Goal: Task Accomplishment & Management: Use online tool/utility

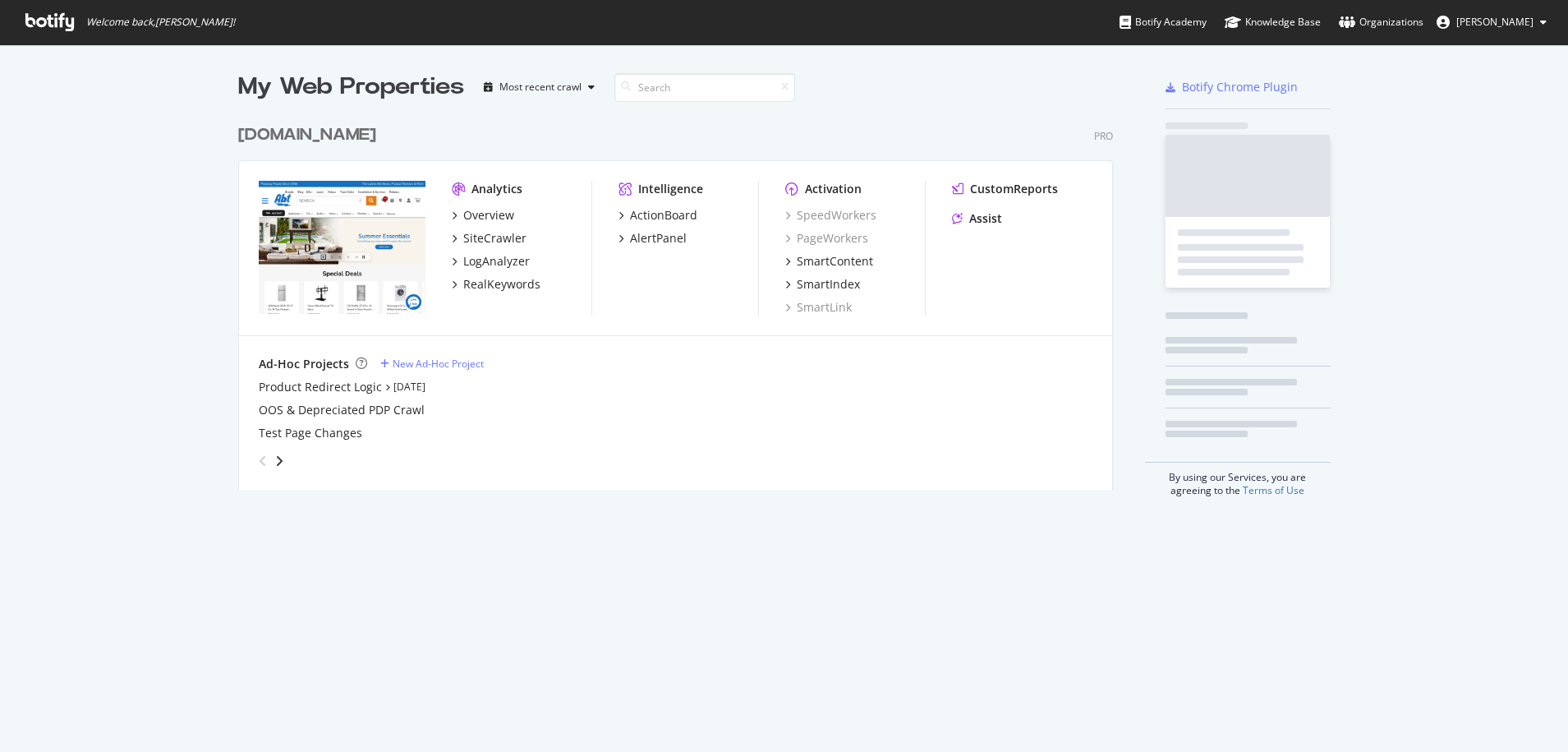
scroll to position [739, 1544]
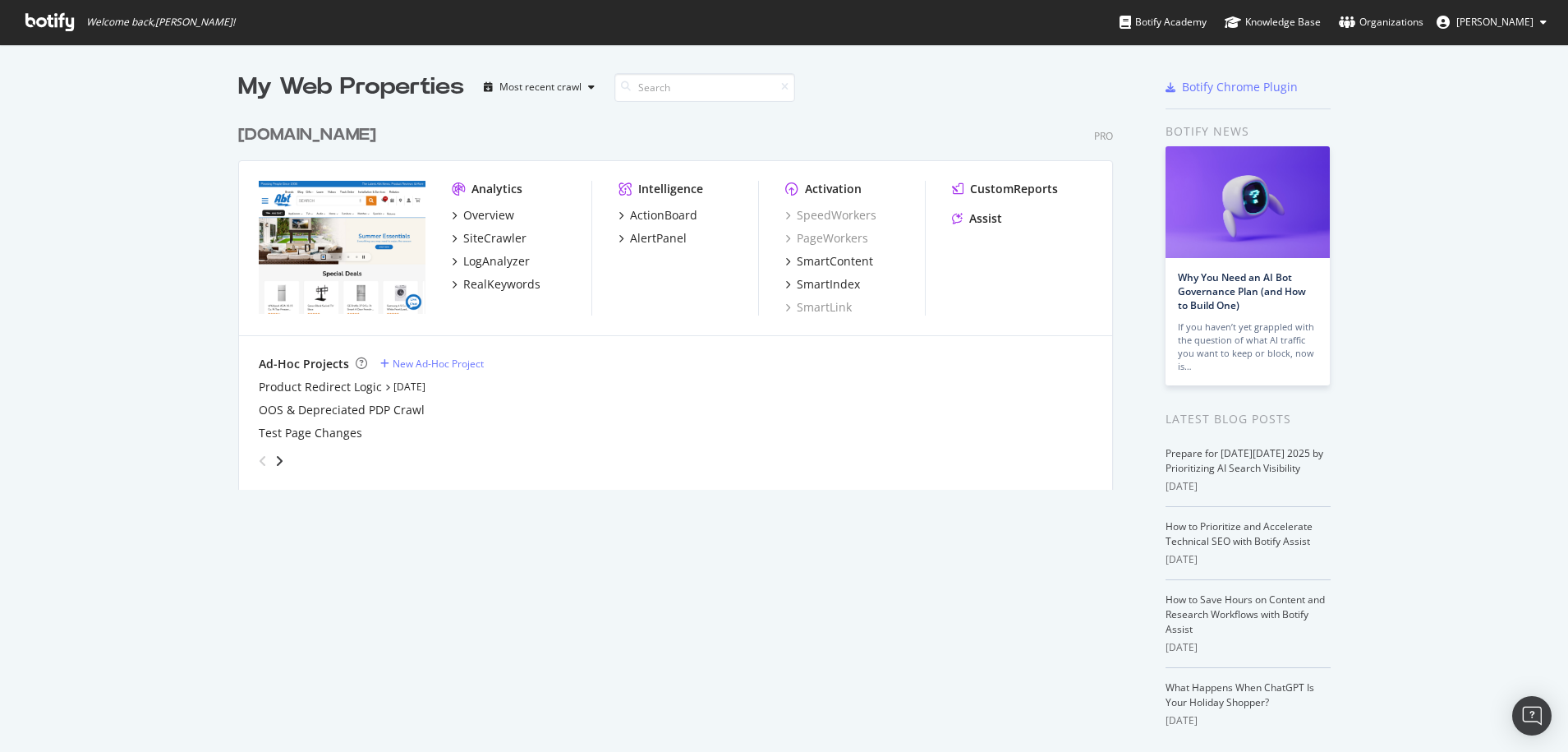
click at [277, 134] on div "[DOMAIN_NAME]" at bounding box center [307, 135] width 138 height 24
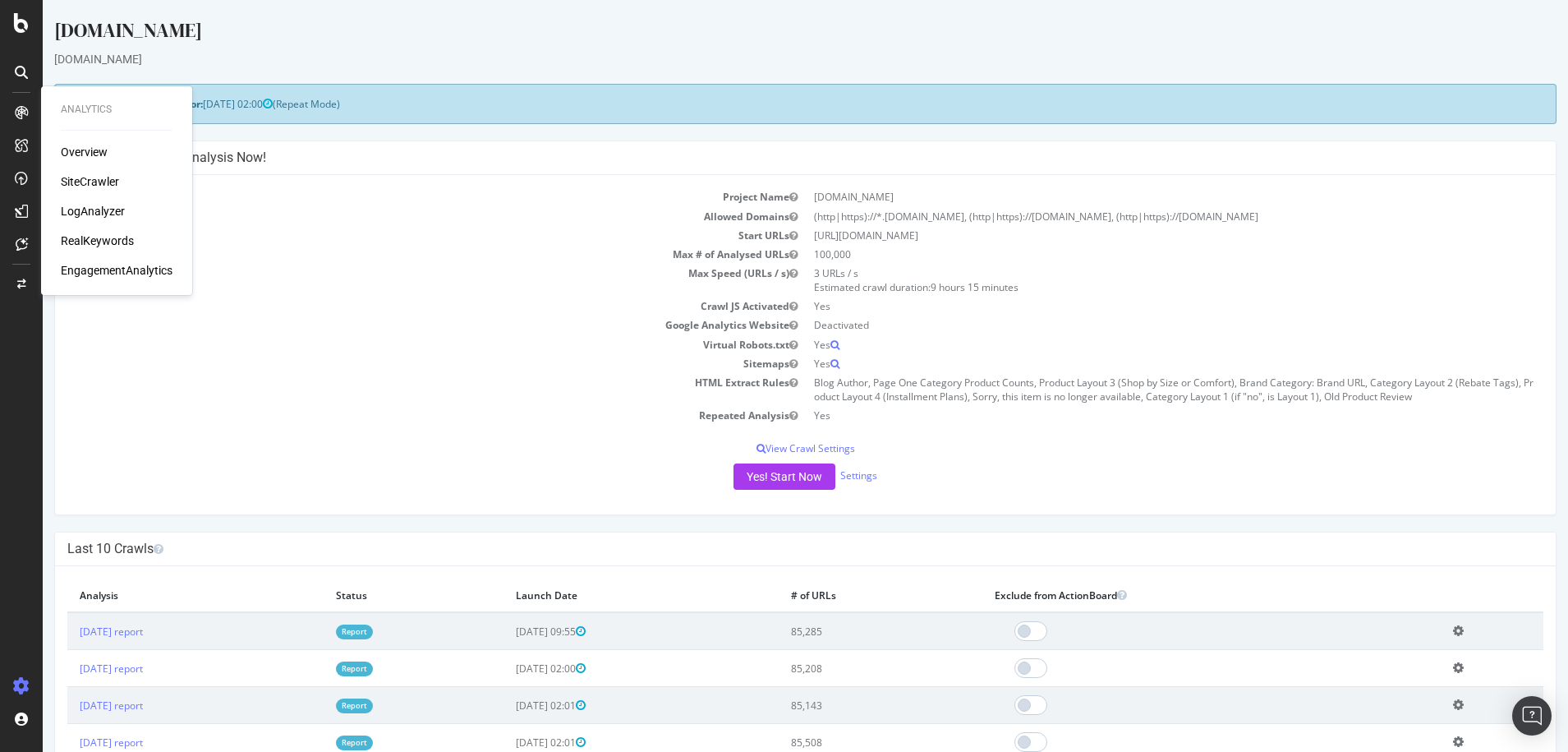
click at [96, 149] on div "Overview" at bounding box center [84, 152] width 47 height 16
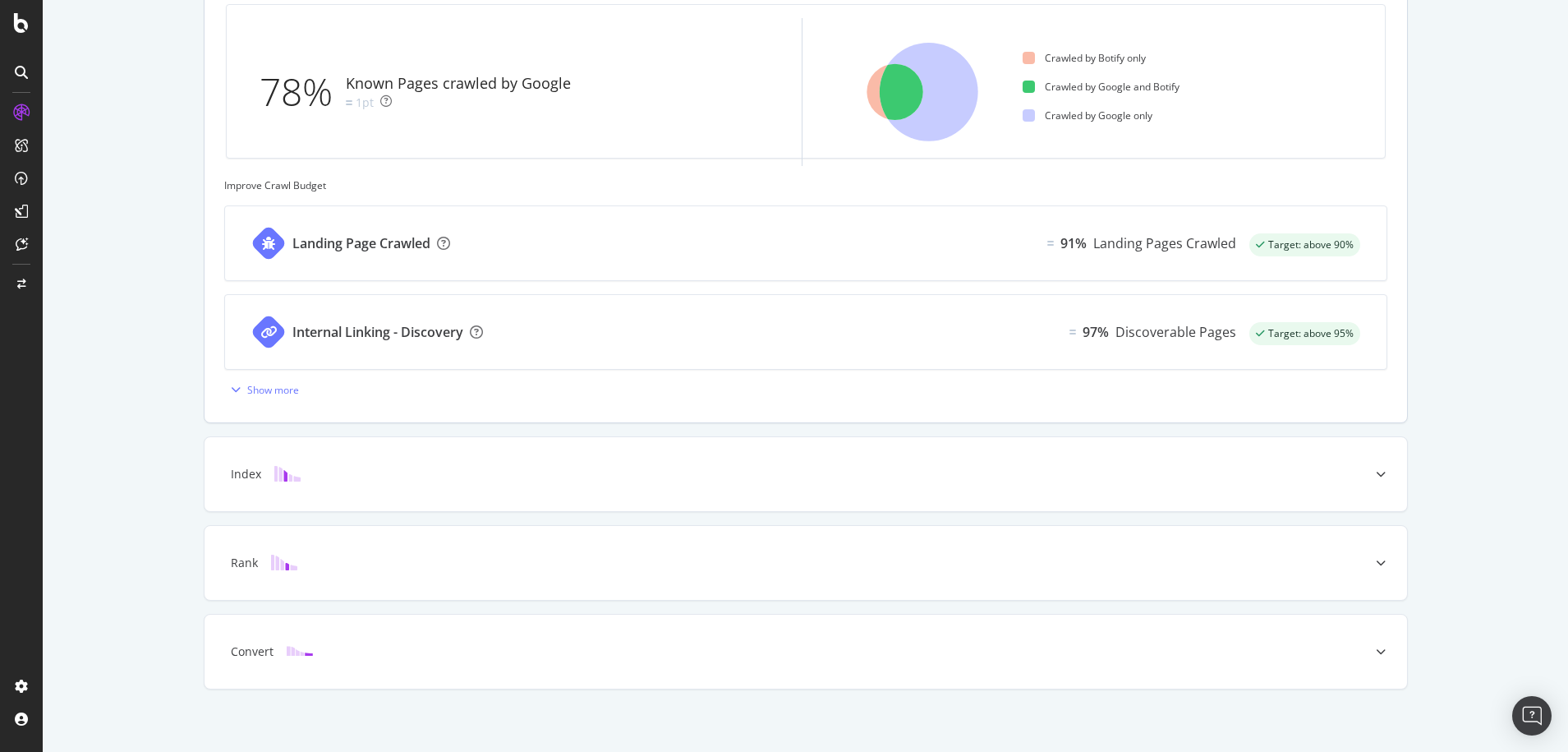
scroll to position [525, 0]
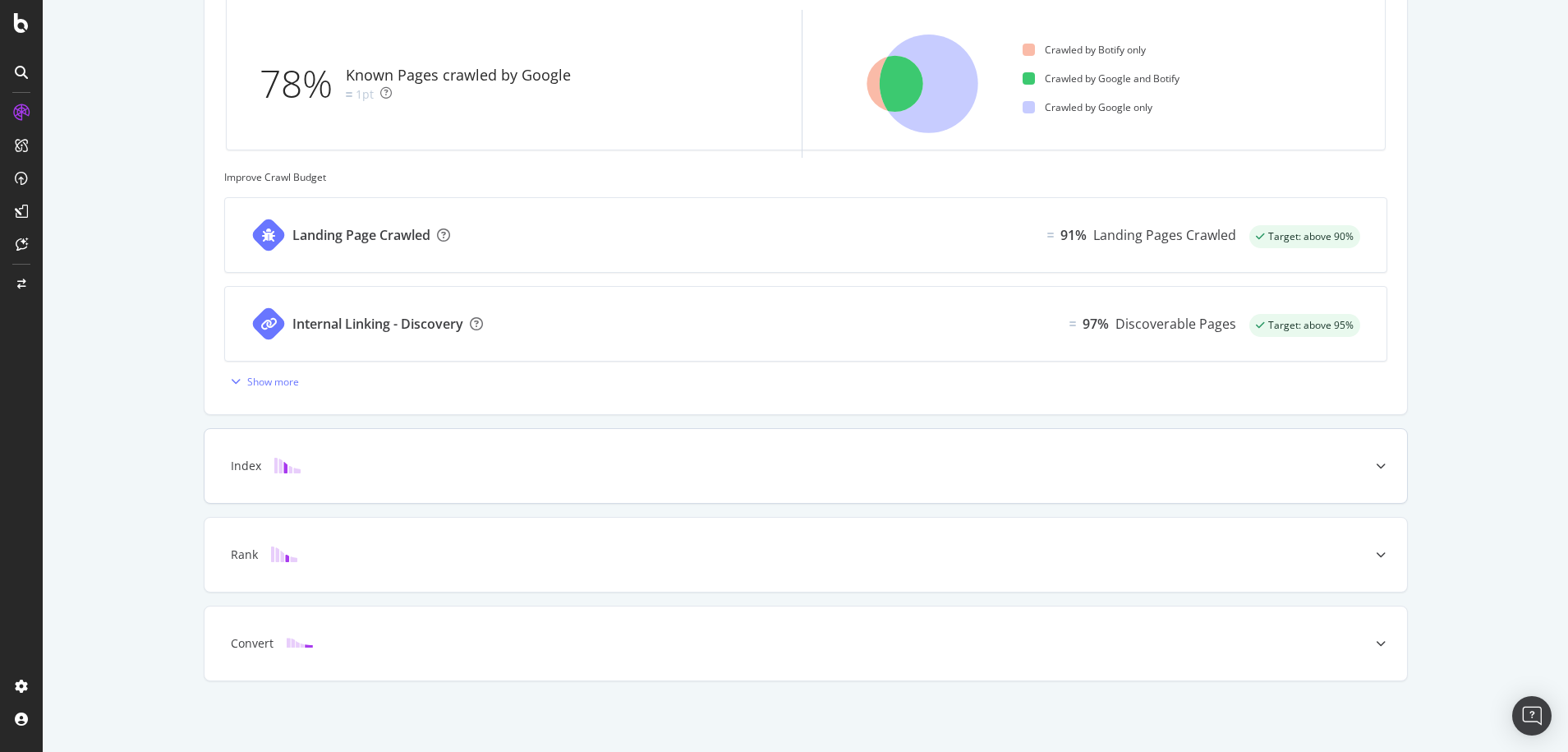
click at [309, 474] on div "Index" at bounding box center [780, 465] width 1138 height 16
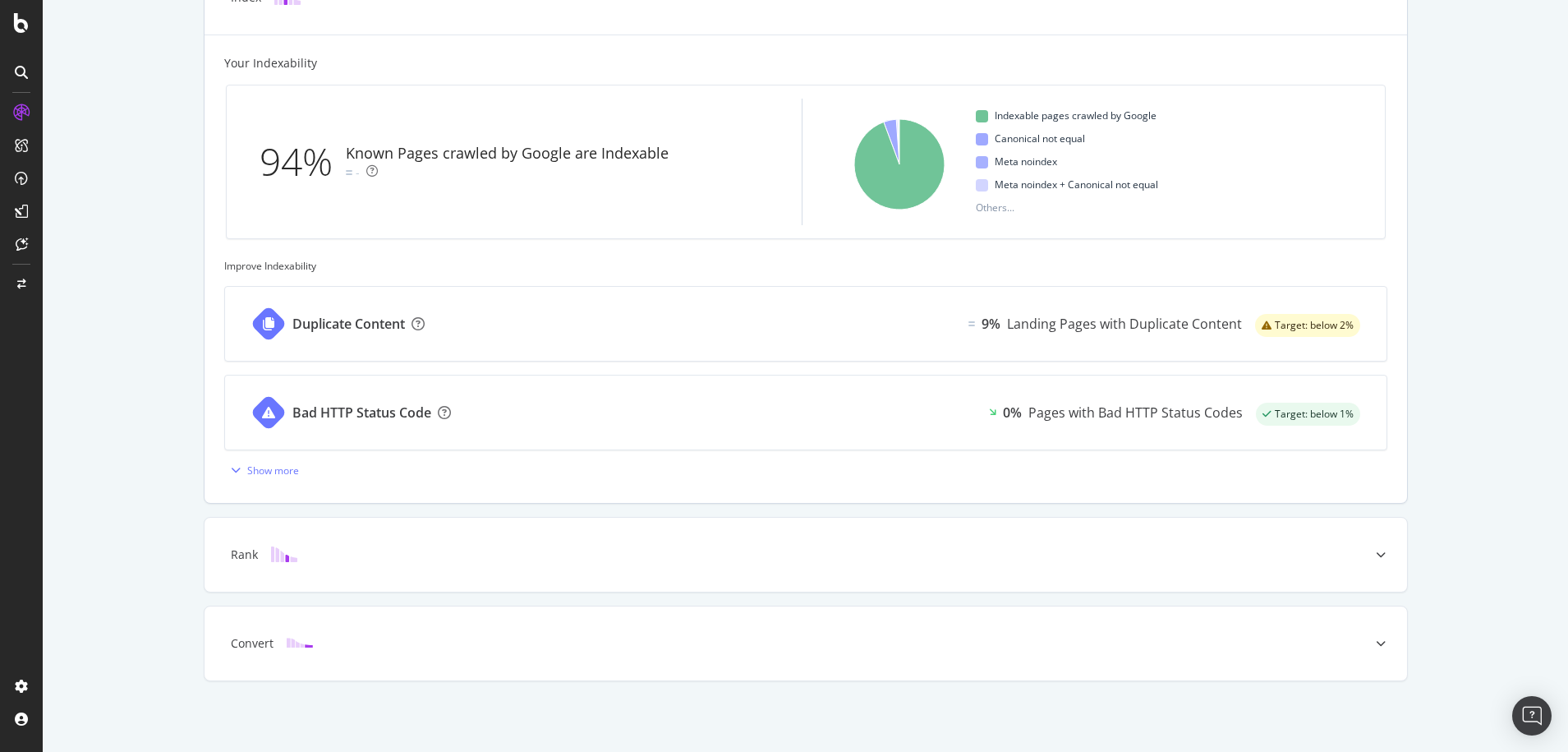
click at [557, 339] on div "Duplicate Content 9% Landing Pages with Duplicate Content Target: below 2%" at bounding box center [806, 323] width 1161 height 74
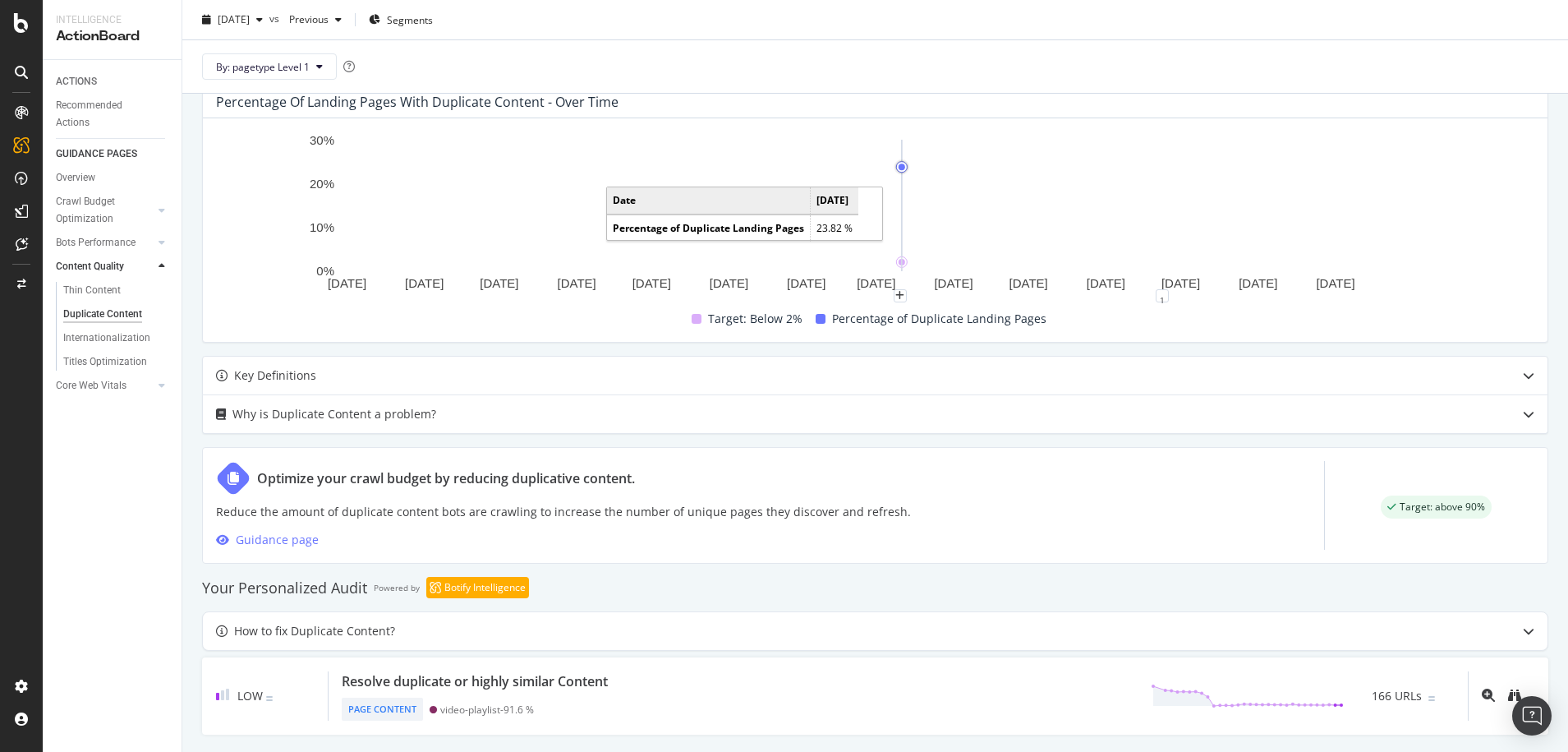
scroll to position [468, 0]
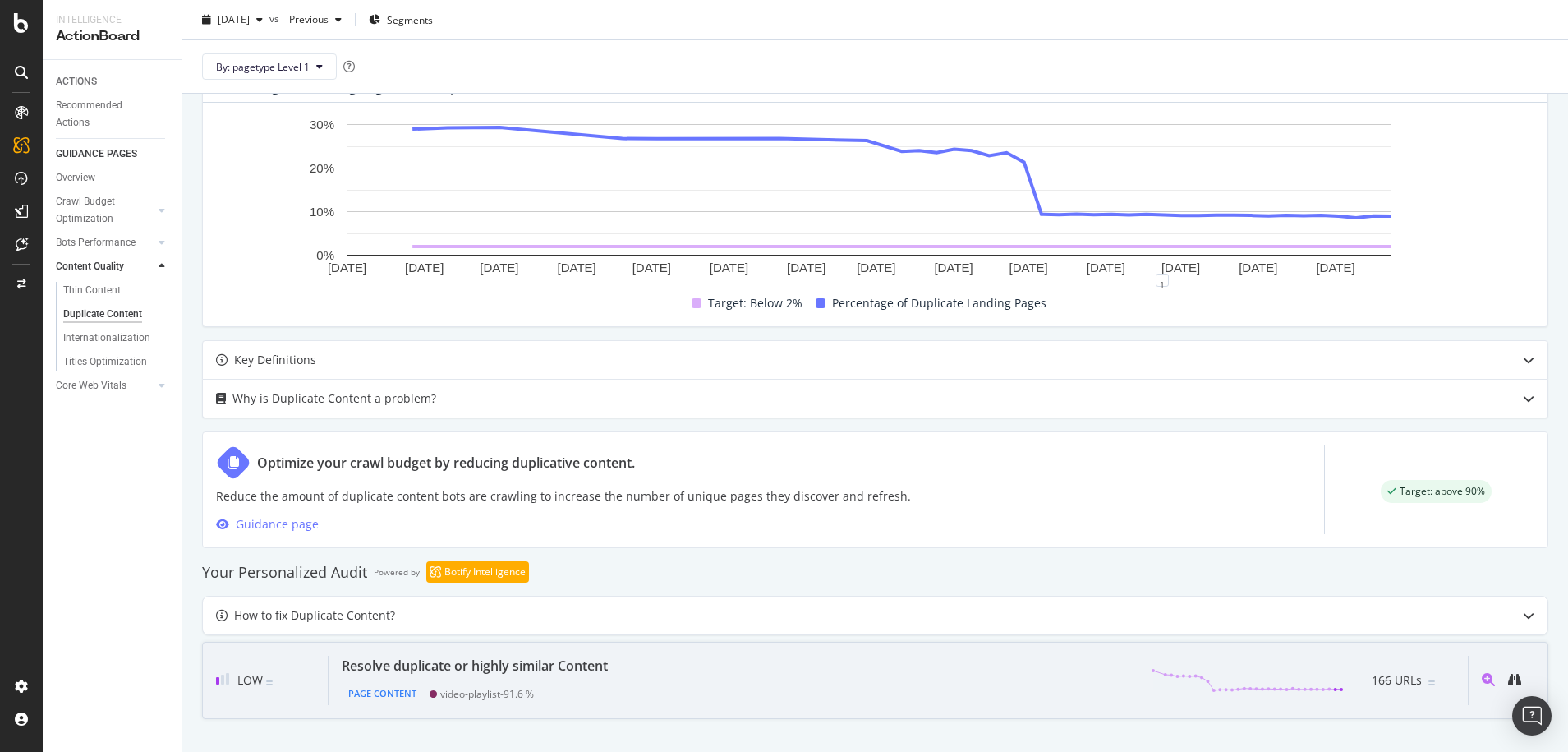
click at [551, 657] on div "Resolve duplicate or highly similar Content" at bounding box center [475, 666] width 266 height 20
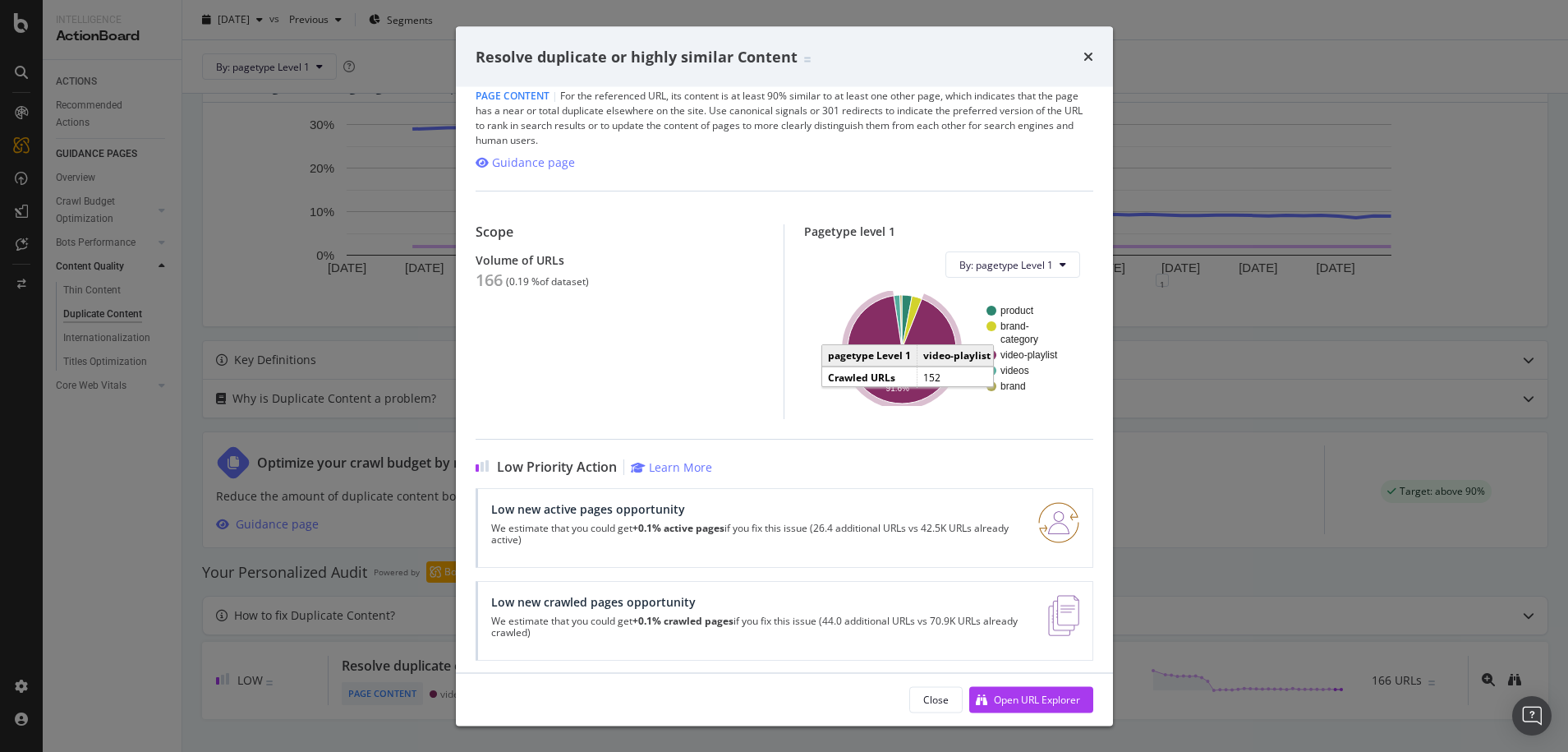
scroll to position [25, 0]
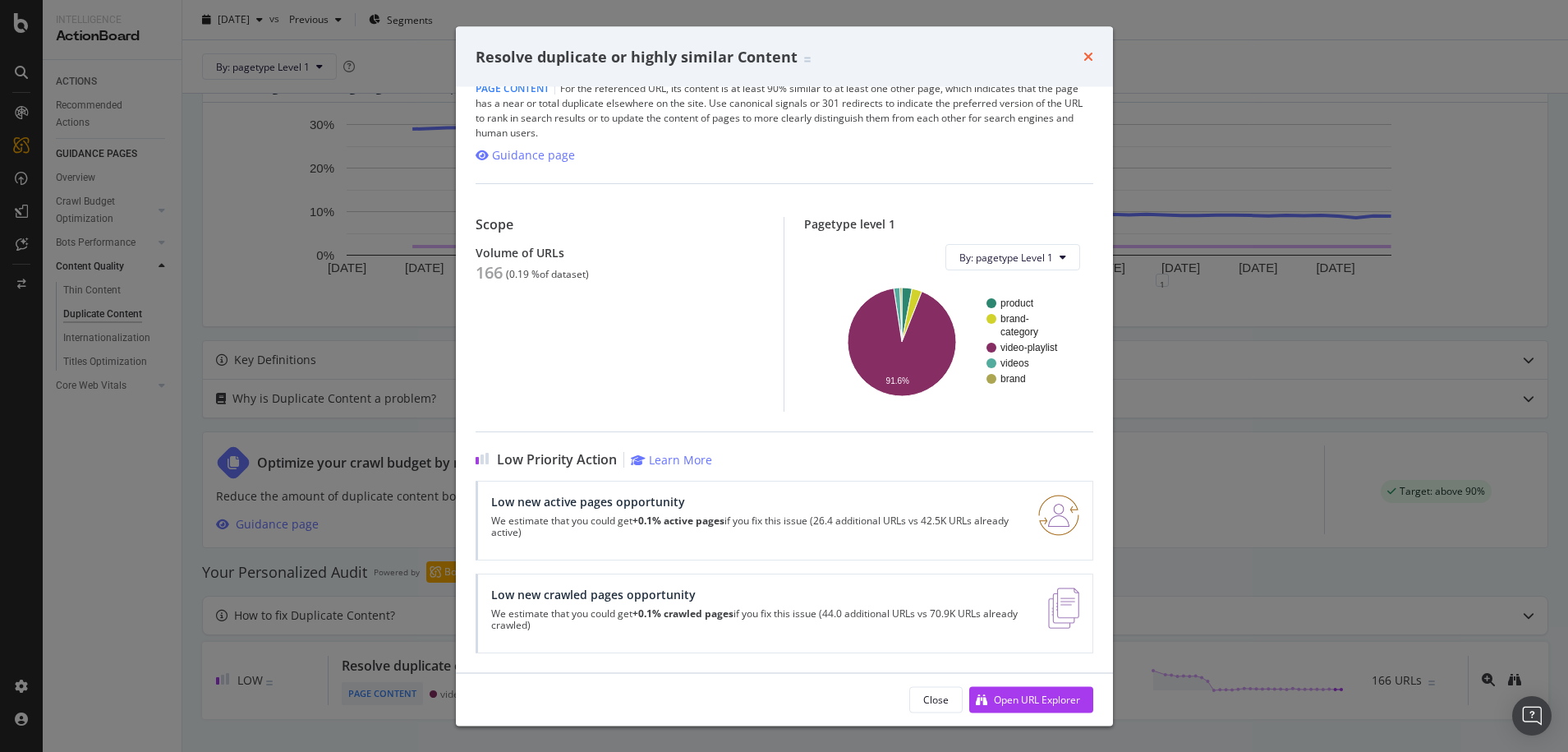
click at [1088, 58] on icon "times" at bounding box center [1088, 57] width 10 height 13
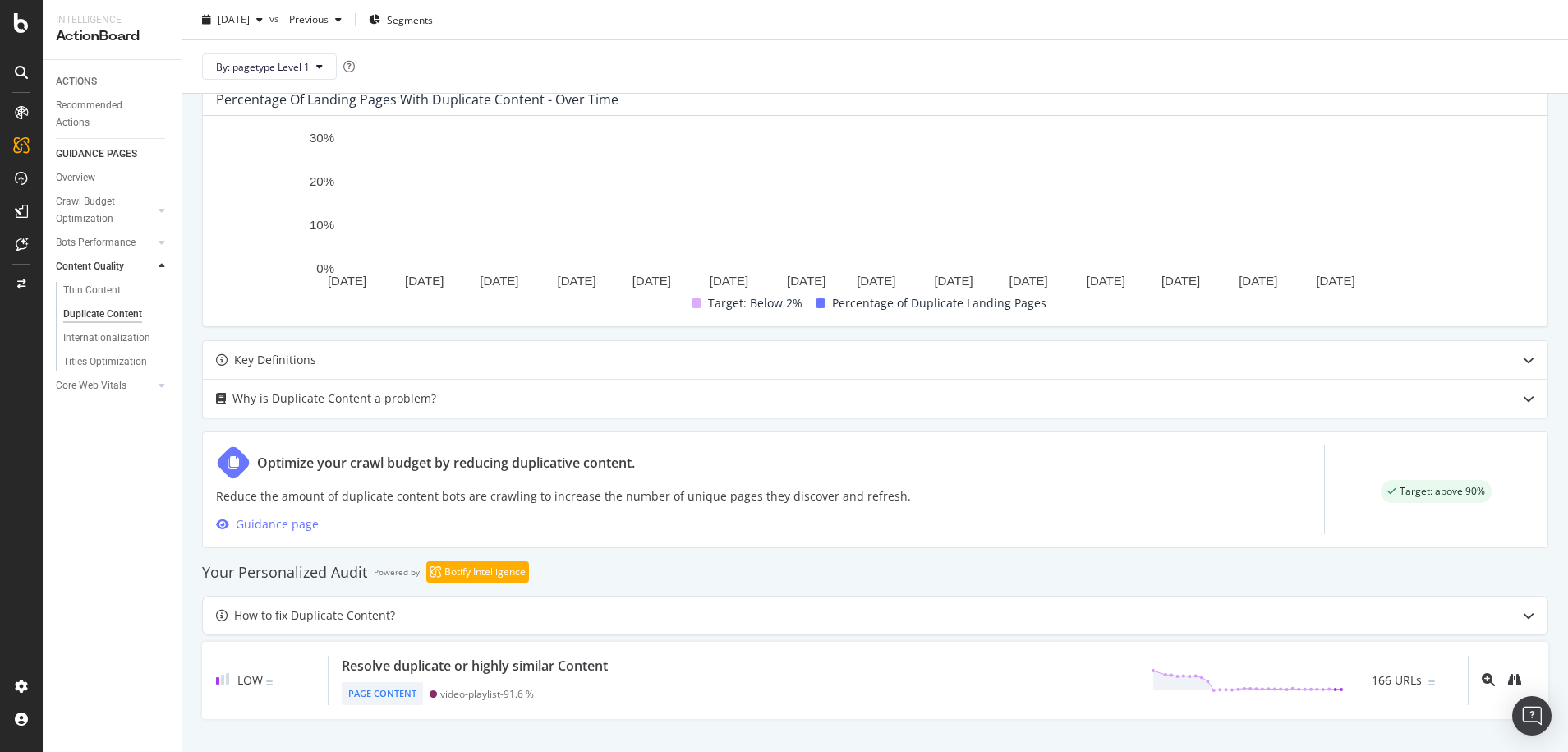
scroll to position [468, 0]
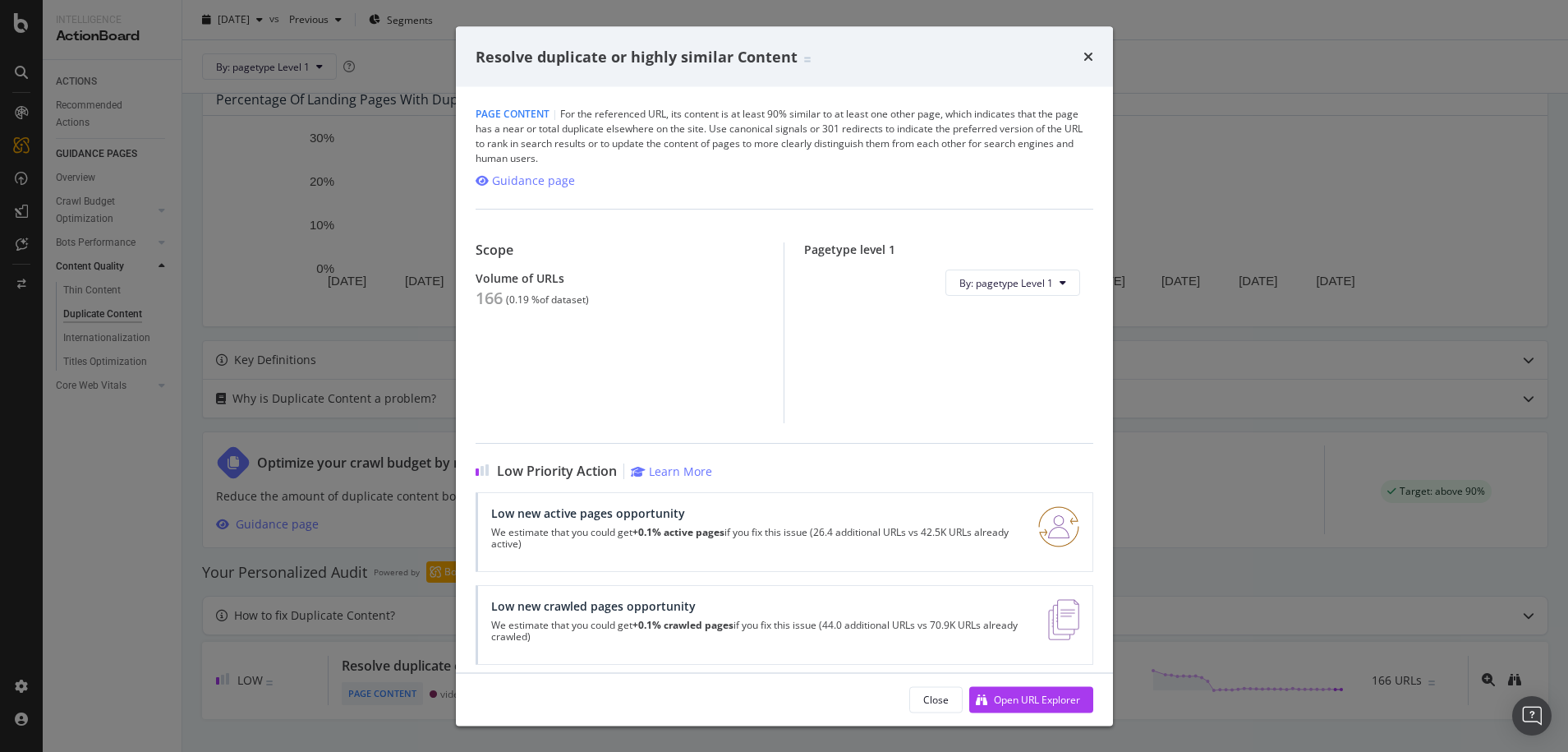
scroll to position [468, 0]
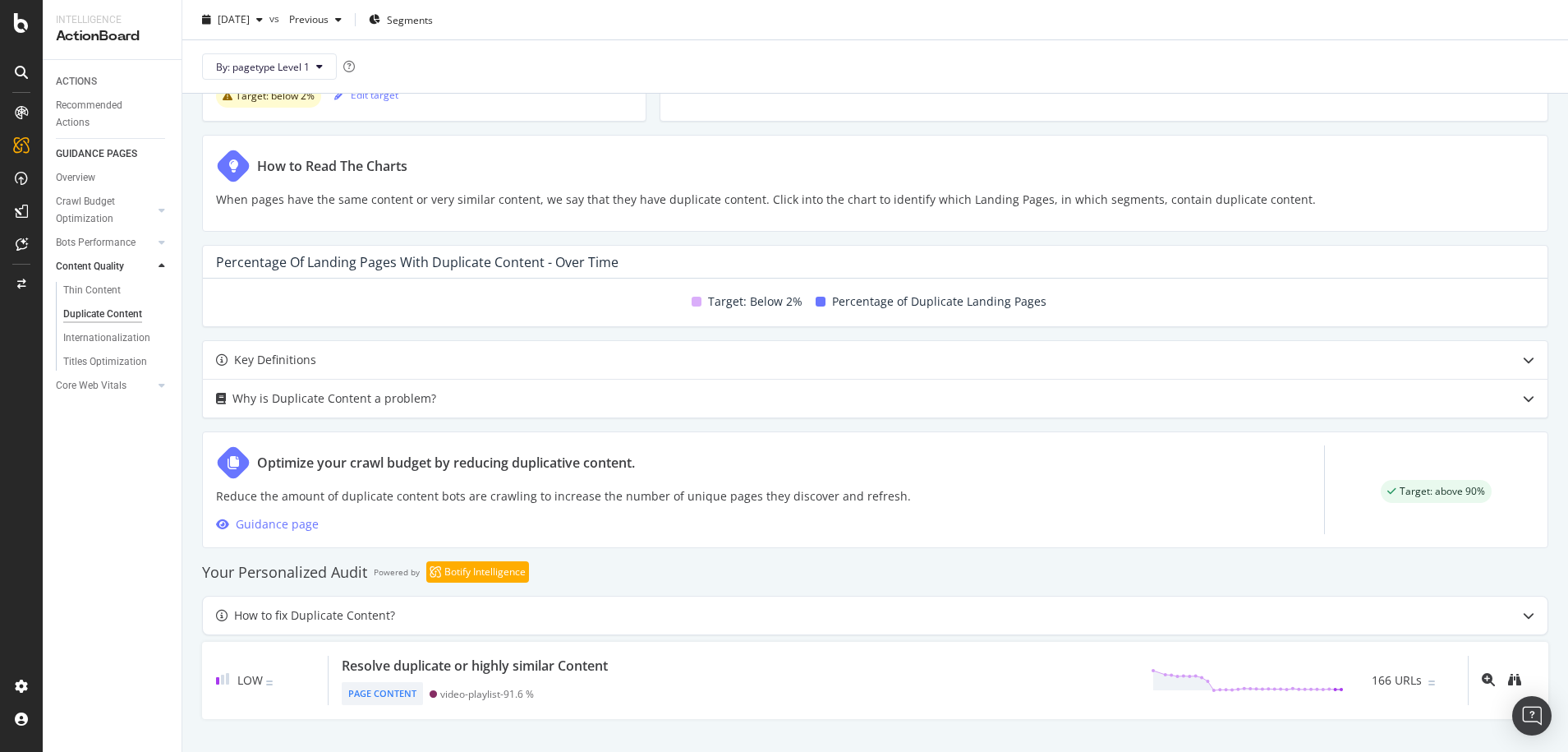
scroll to position [468, 0]
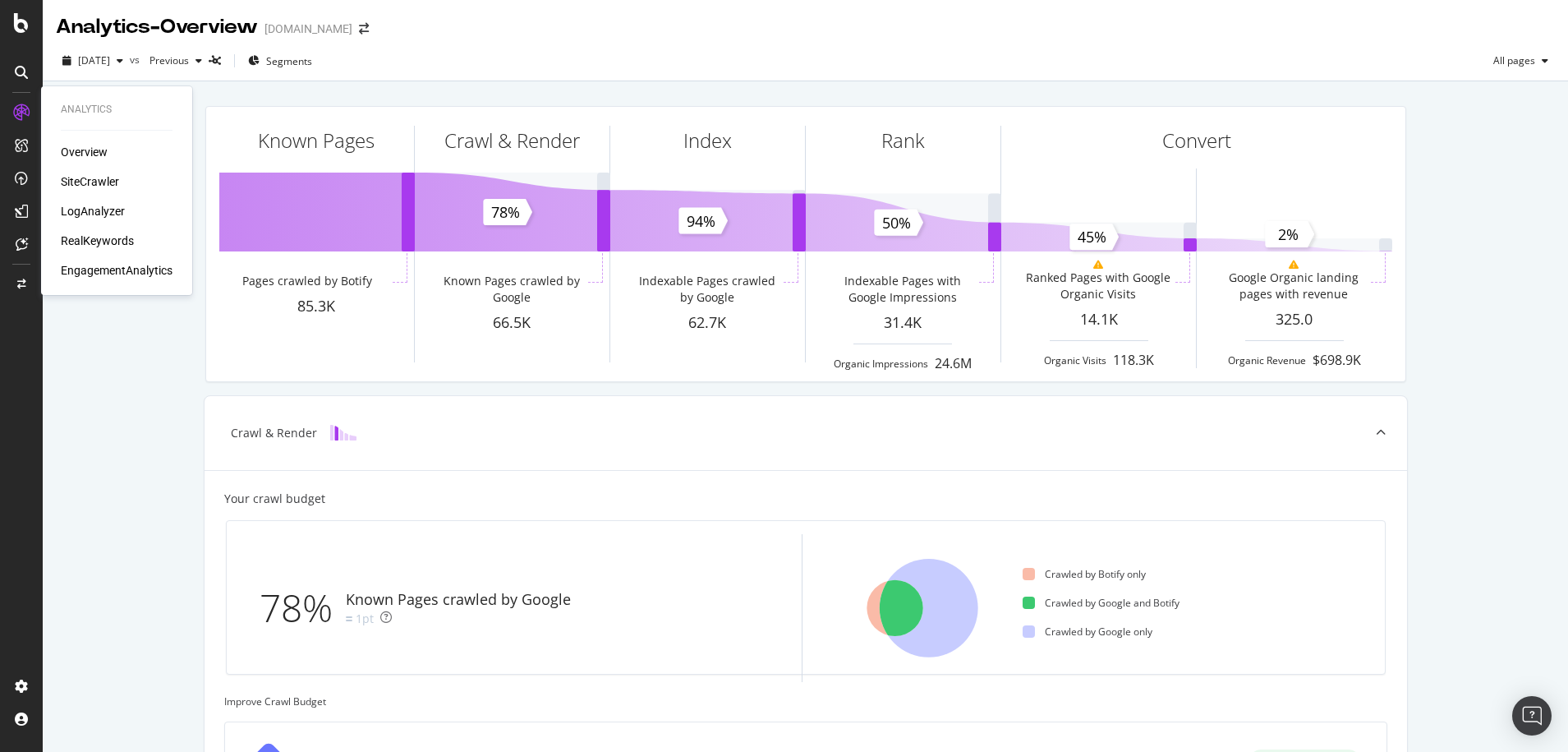
click at [88, 179] on div "SiteCrawler" at bounding box center [90, 181] width 58 height 16
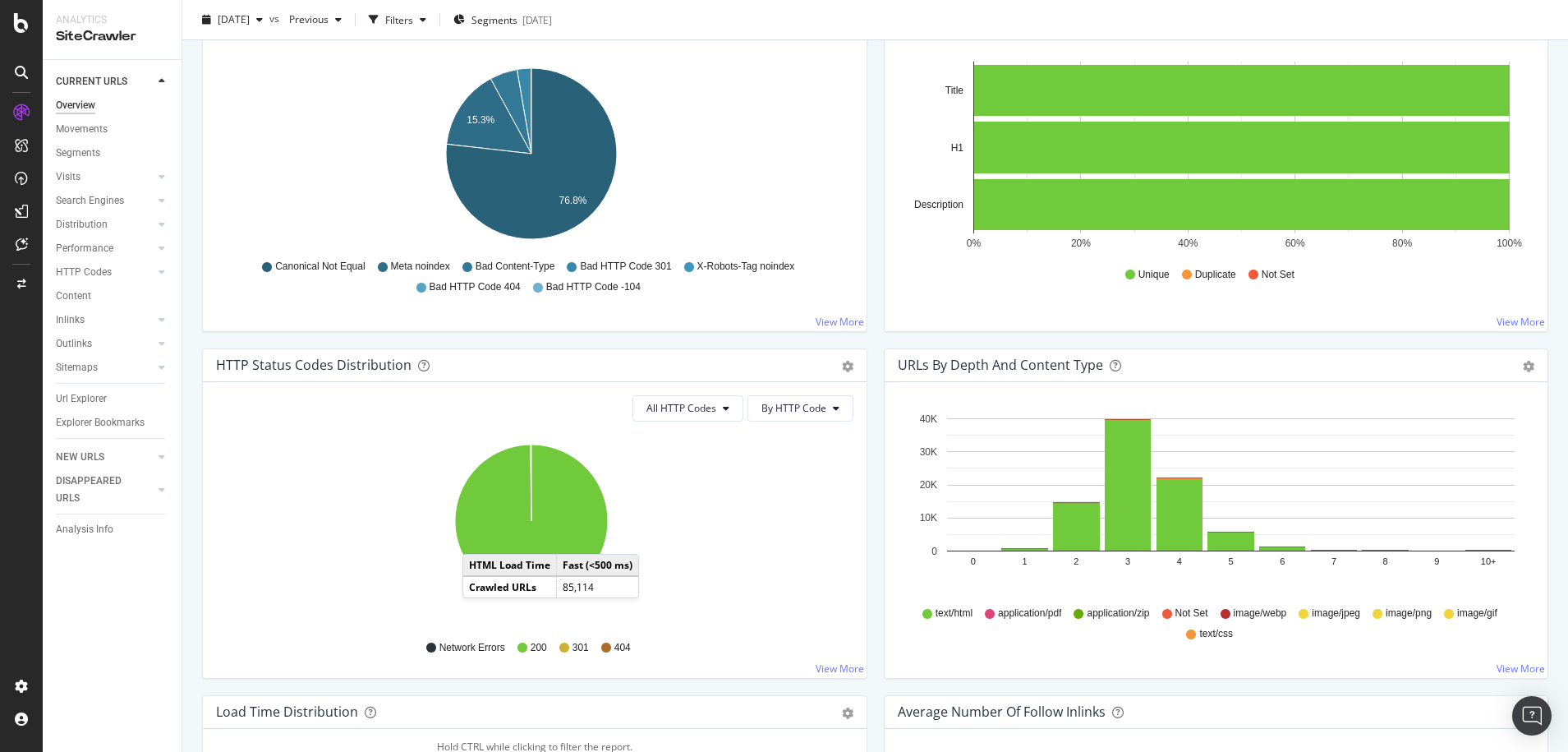
scroll to position [575, 0]
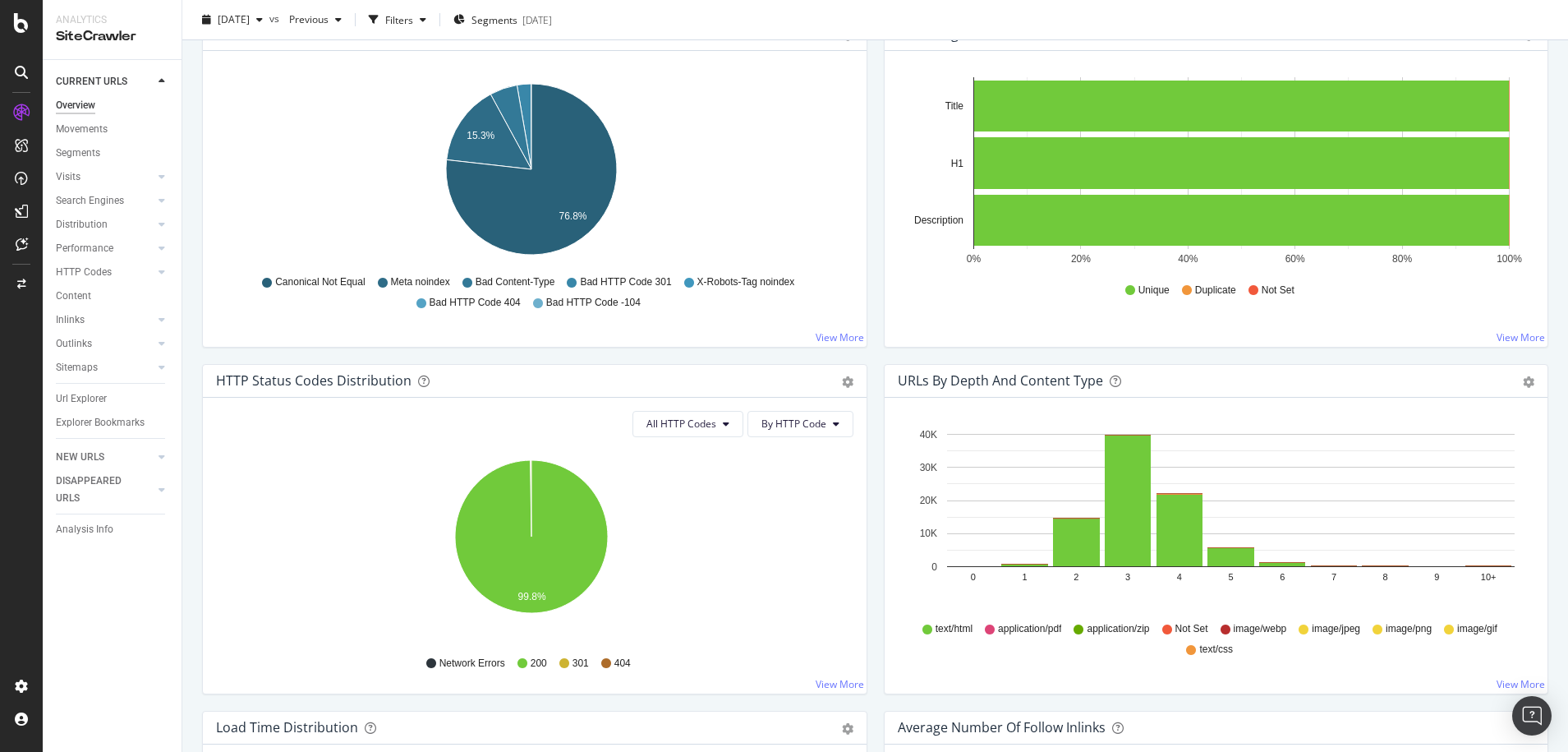
click at [959, 565] on rect "A chart." at bounding box center [1231, 500] width 568 height 133
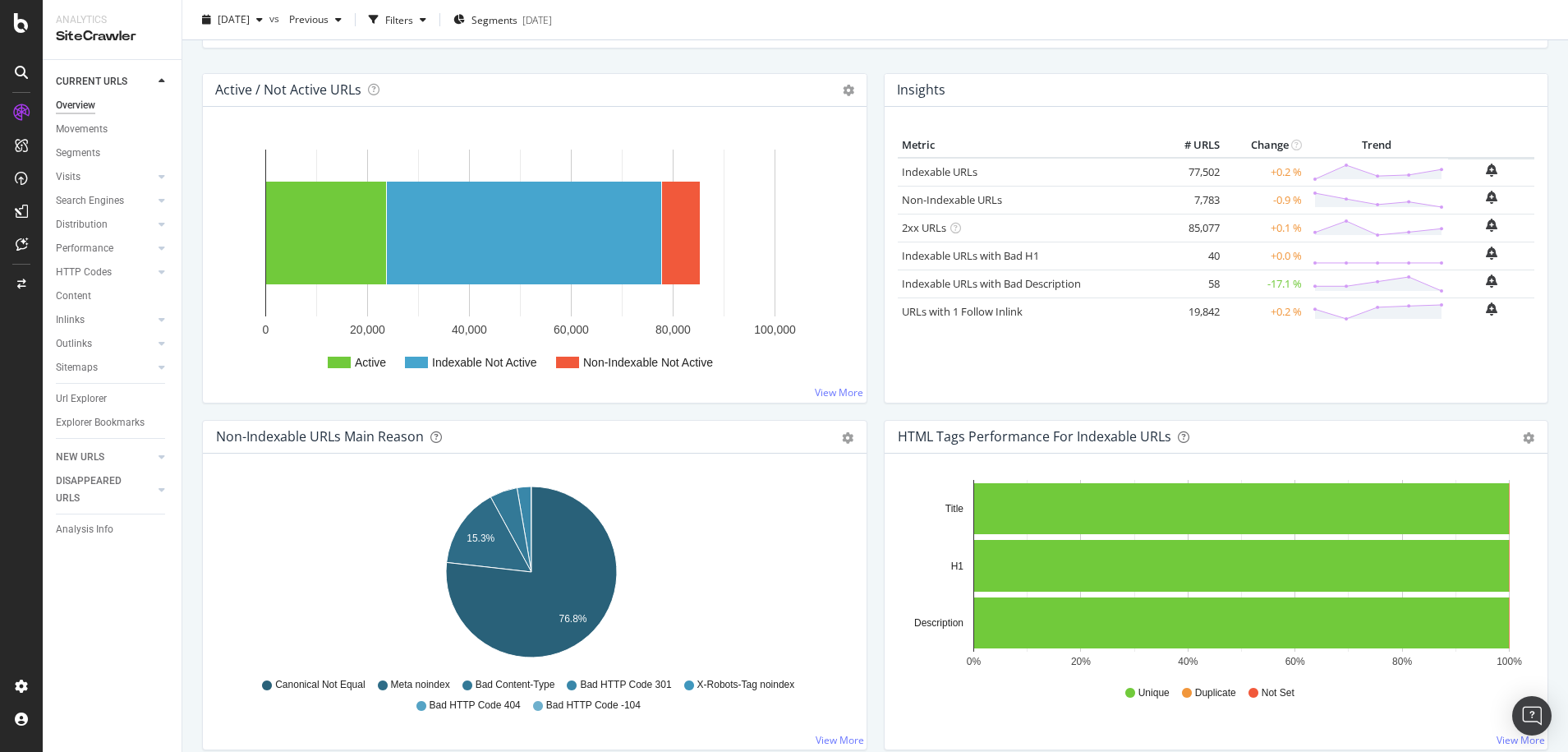
scroll to position [0, 0]
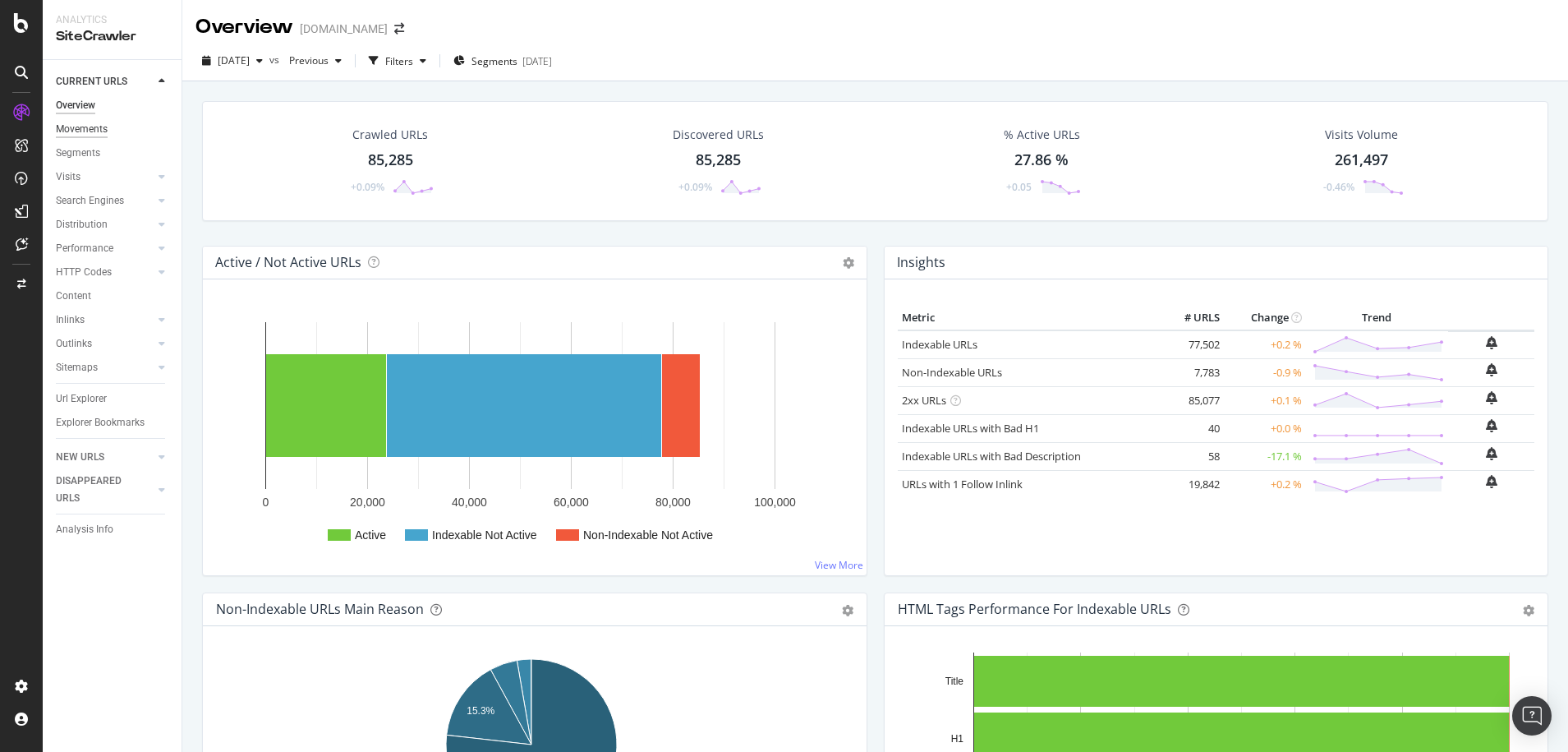
click at [99, 127] on div "Movements" at bounding box center [82, 128] width 52 height 17
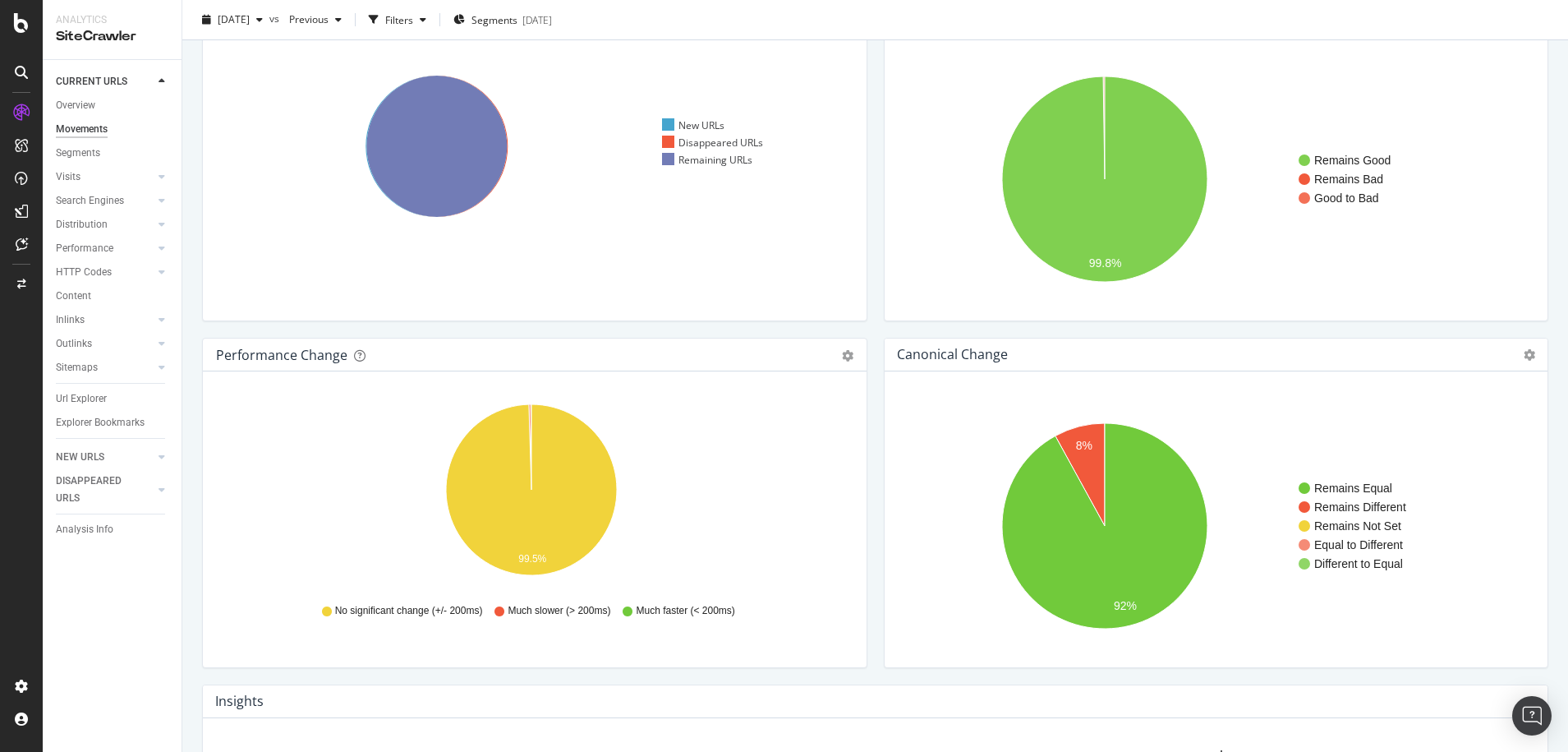
scroll to position [246, 0]
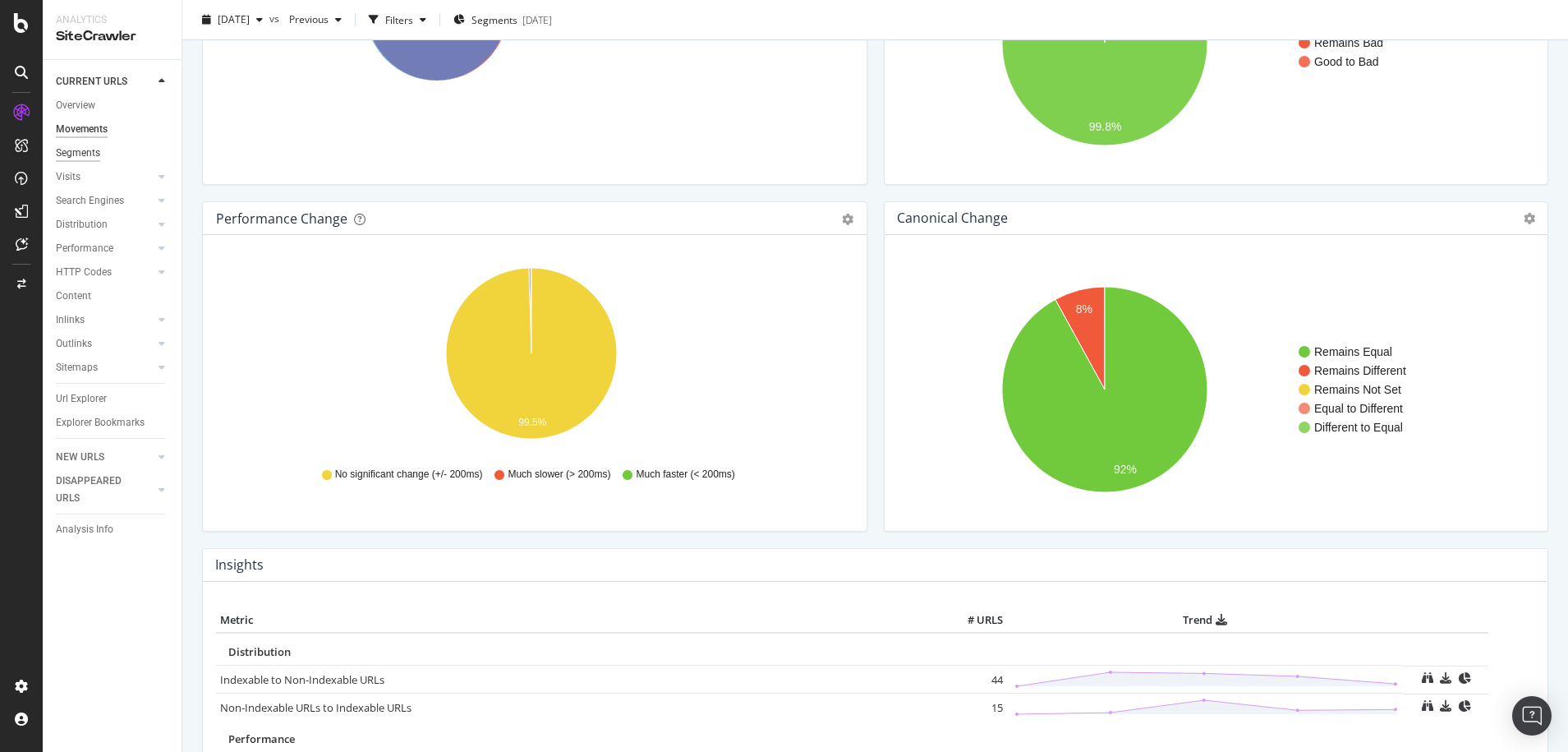
click at [93, 145] on div "Segments" at bounding box center [77, 153] width 44 height 17
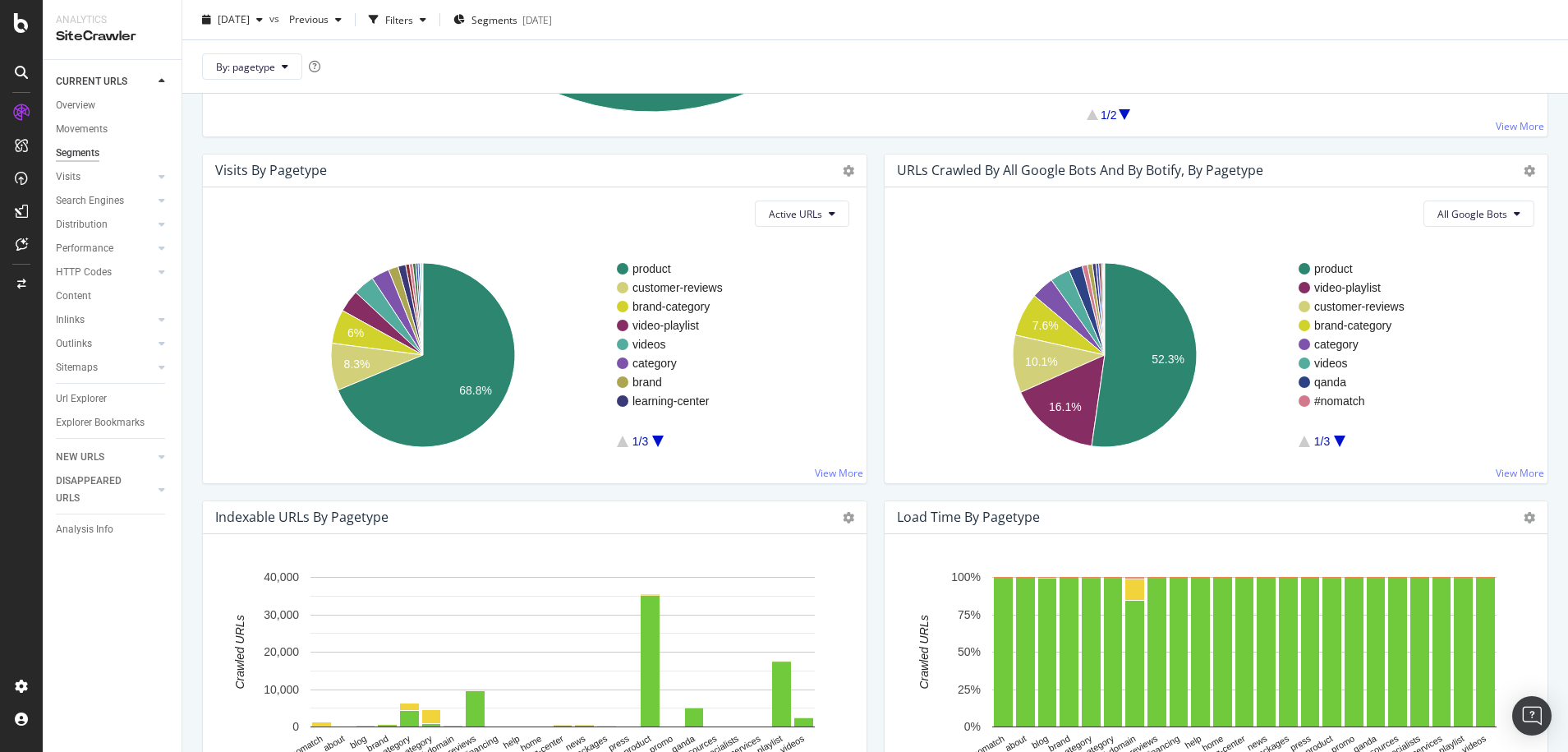
scroll to position [546, 0]
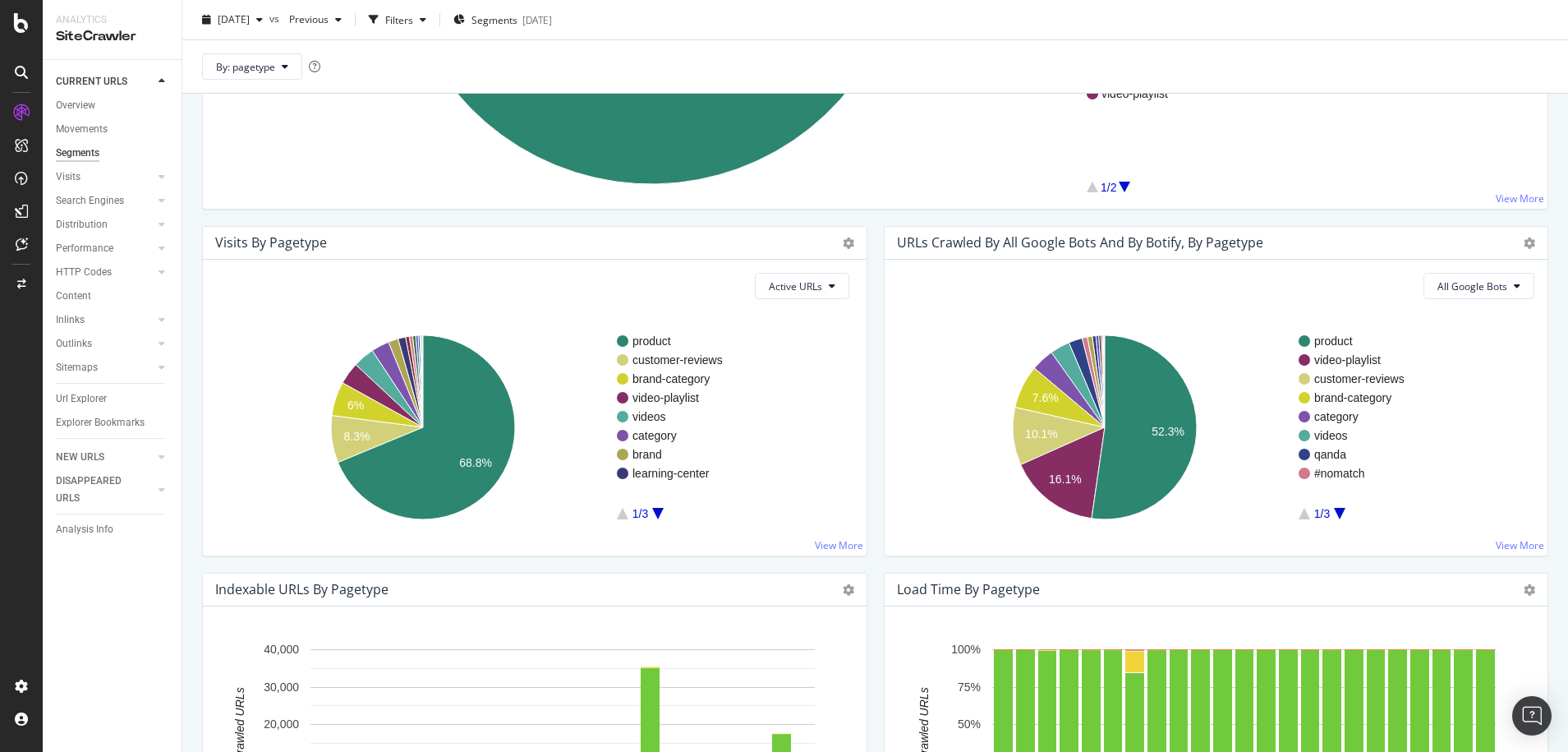
click at [659, 508] on rect "A chart." at bounding box center [716, 427] width 198 height 184
click at [658, 508] on rect "A chart." at bounding box center [716, 427] width 198 height 184
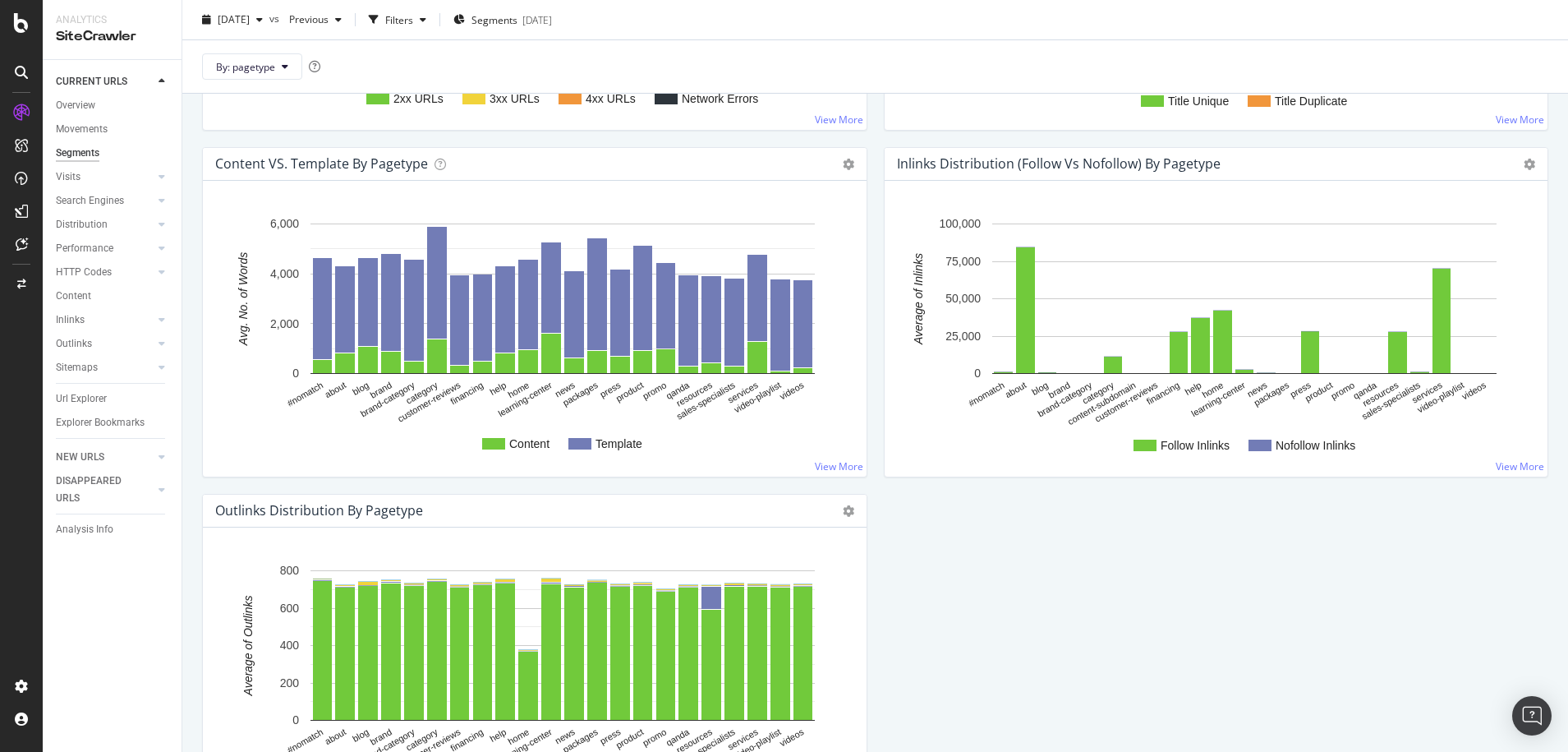
scroll to position [1697, 0]
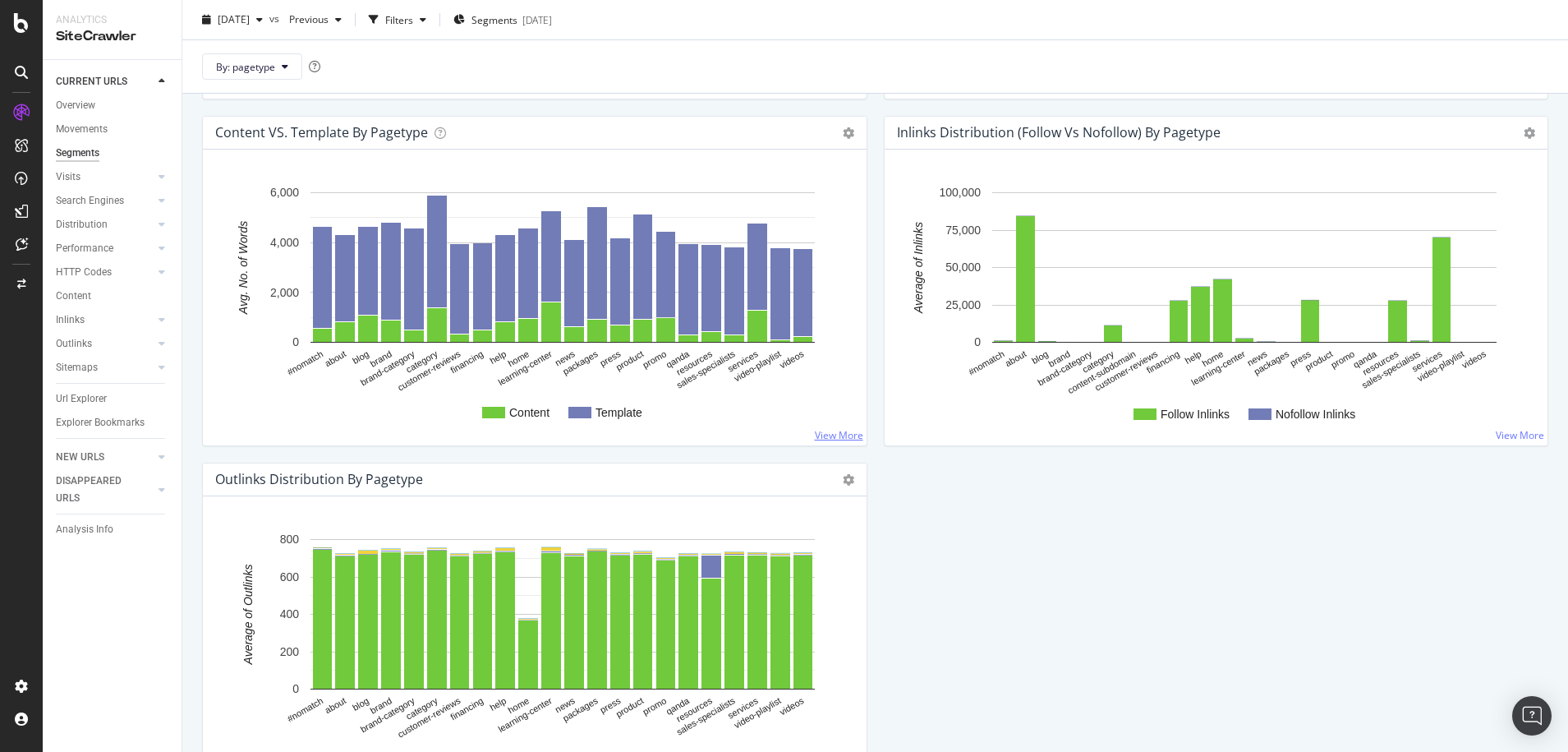
click at [825, 431] on link "View More" at bounding box center [839, 436] width 48 height 14
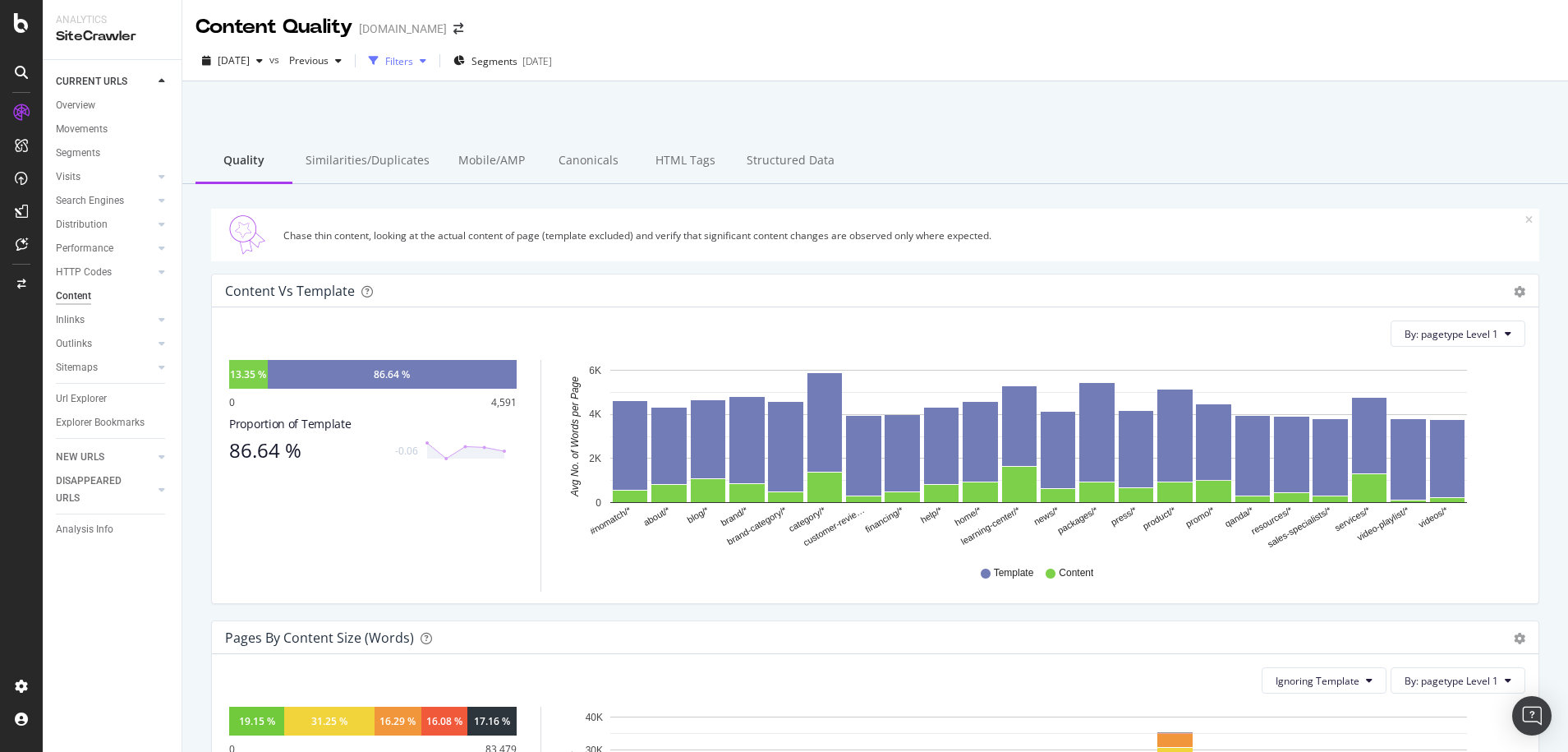
click at [433, 63] on div "button" at bounding box center [423, 60] width 20 height 10
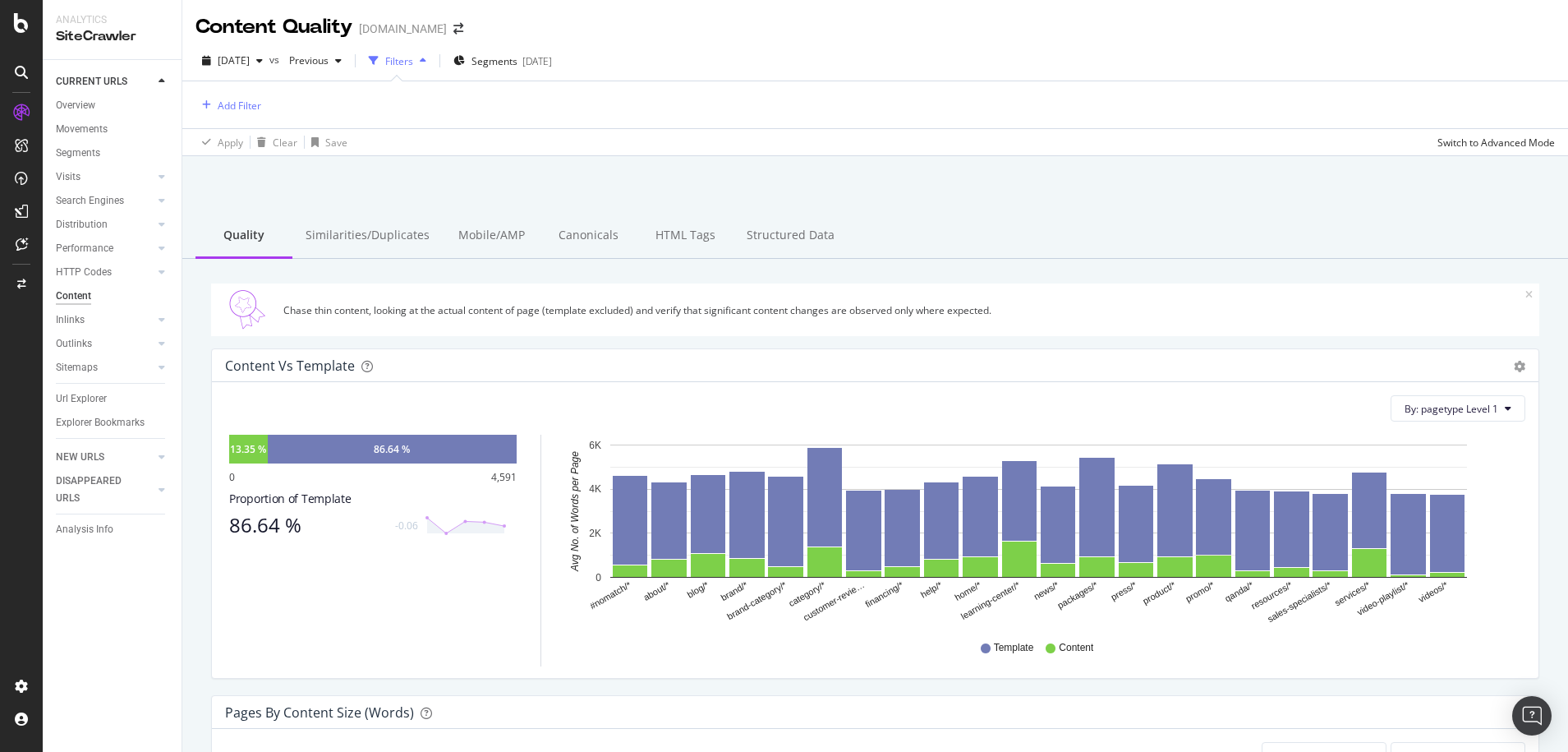
click at [433, 63] on div "button" at bounding box center [423, 60] width 20 height 10
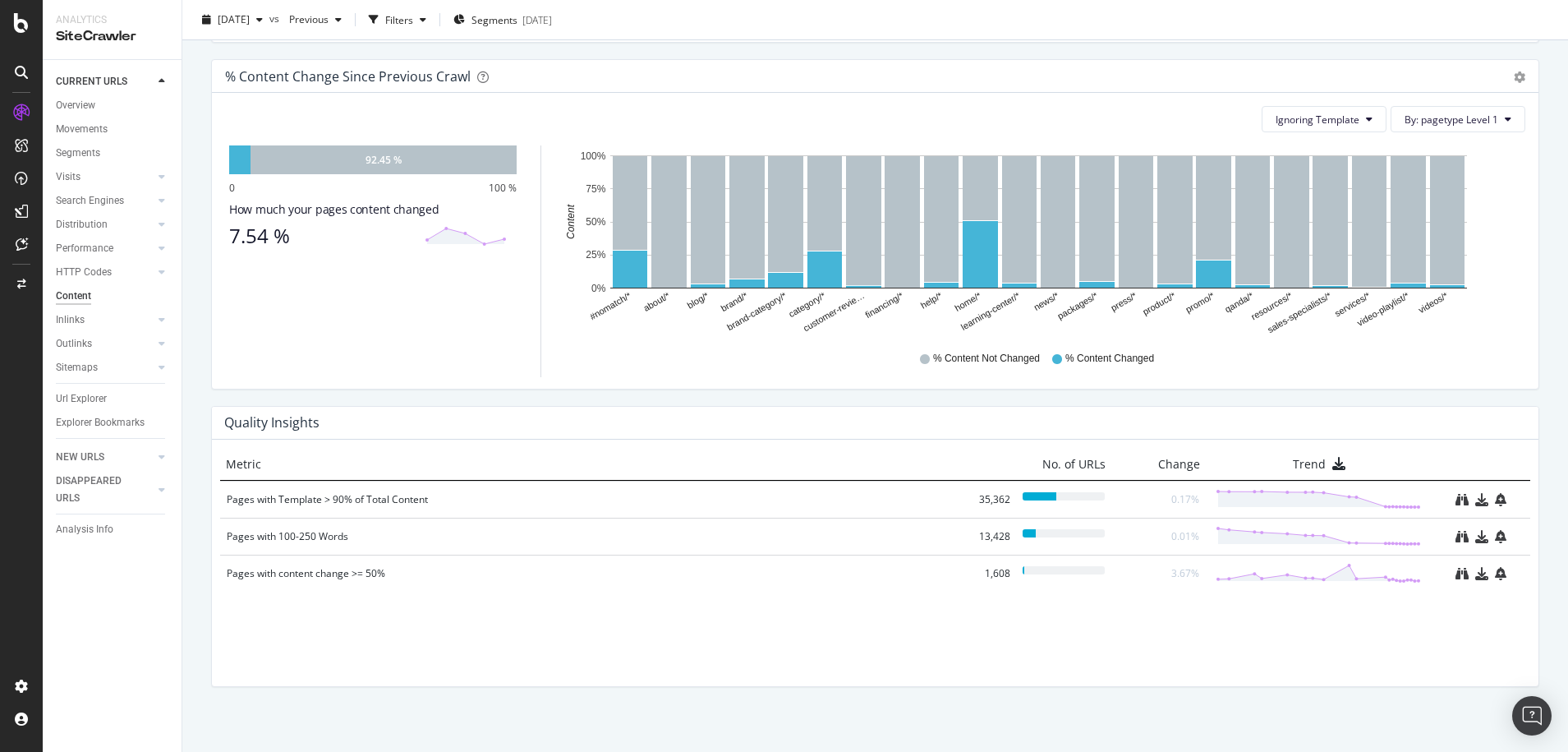
scroll to position [917, 0]
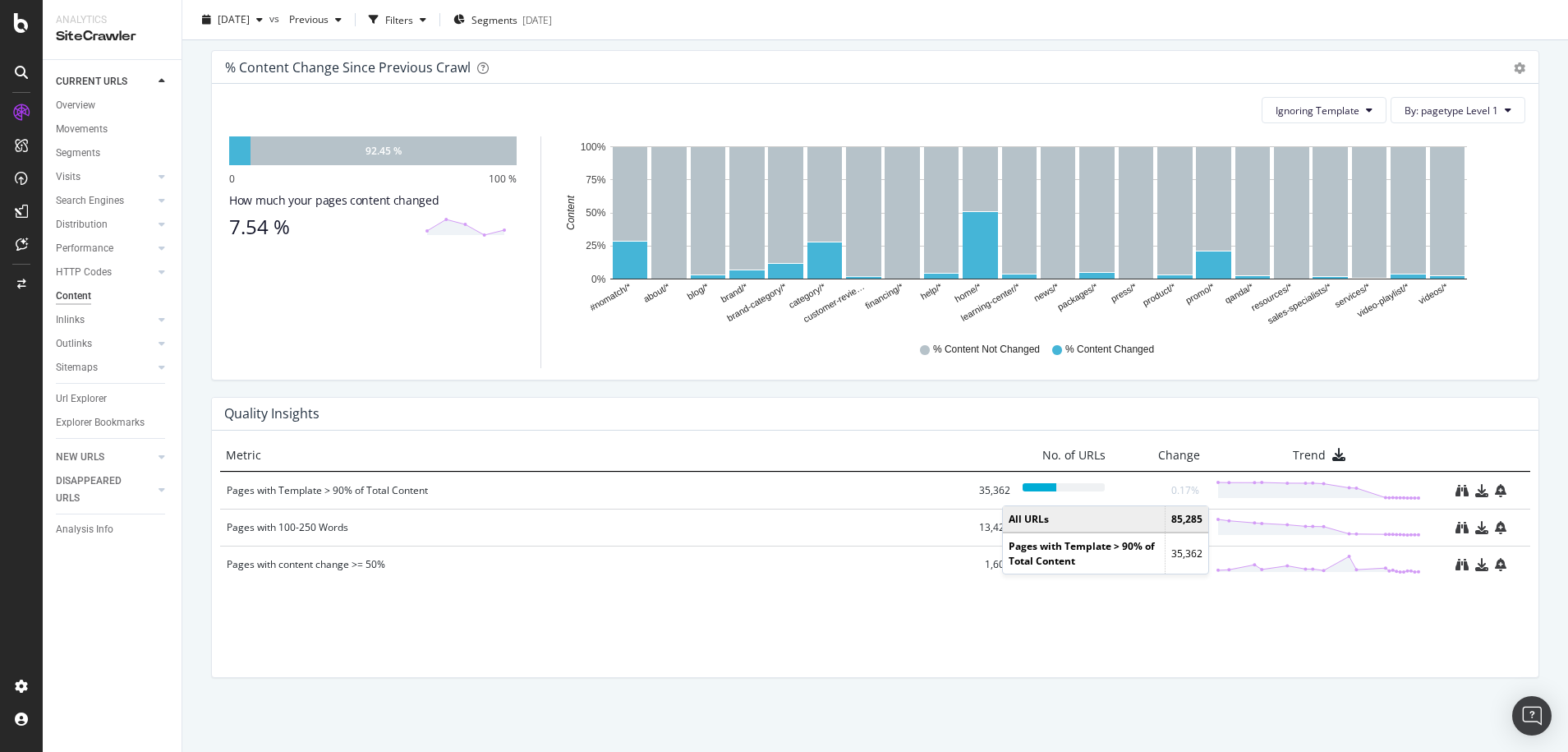
click at [1023, 489] on div at bounding box center [1040, 487] width 34 height 8
click at [1456, 493] on icon "binoculars" at bounding box center [1462, 491] width 13 height 13
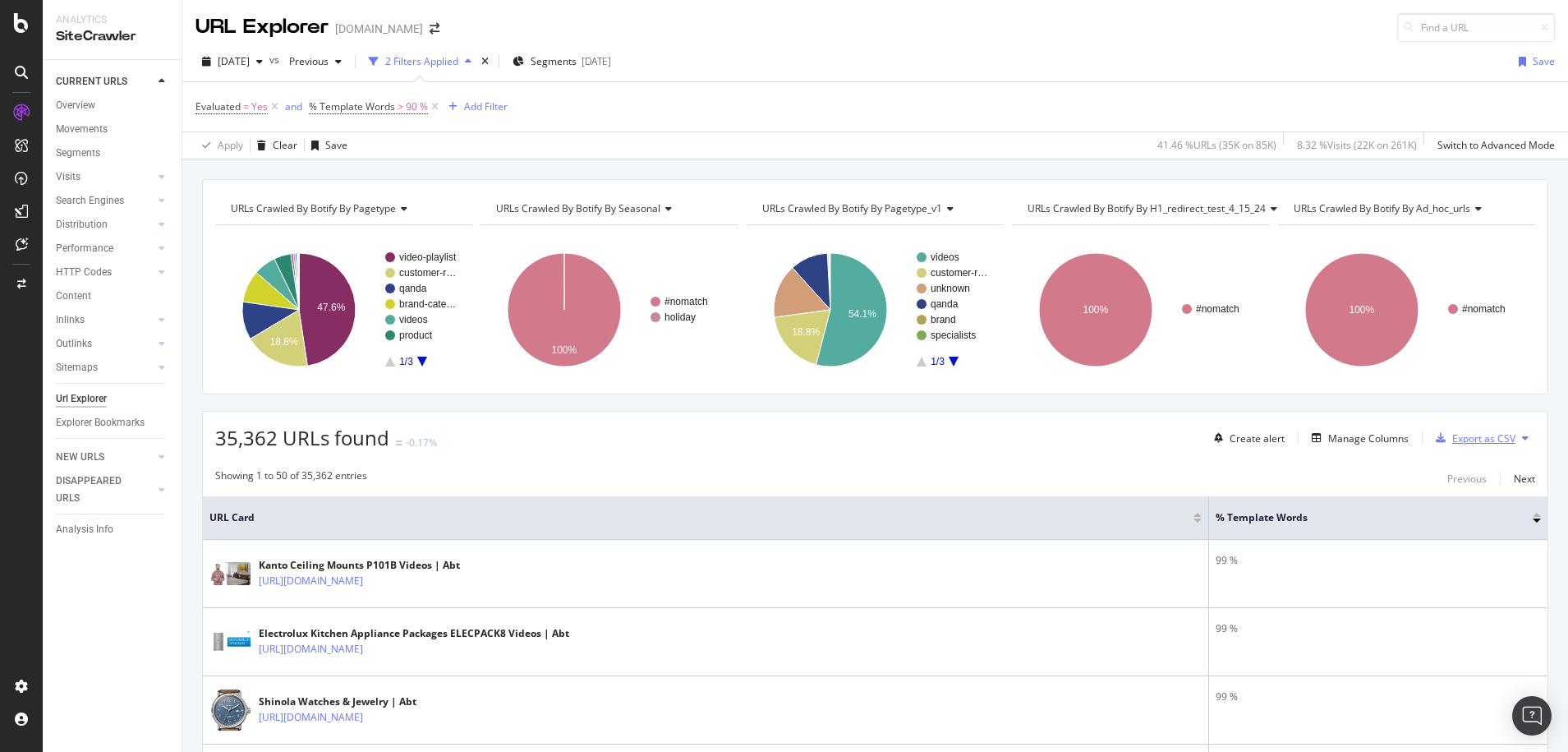
click at [1467, 435] on div "Export as CSV" at bounding box center [1484, 438] width 63 height 14
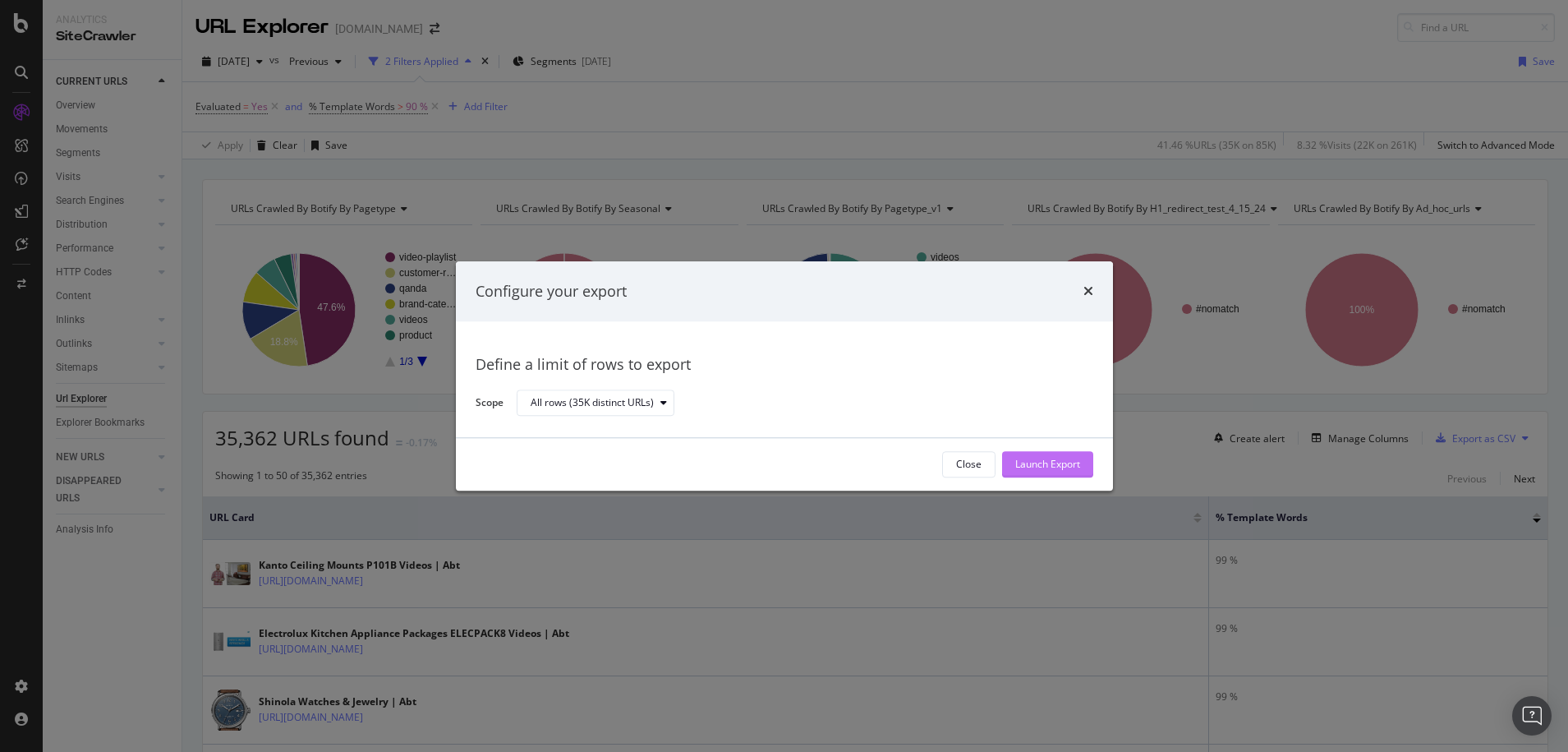
click at [1024, 472] on div "Launch Export" at bounding box center [1048, 464] width 65 height 24
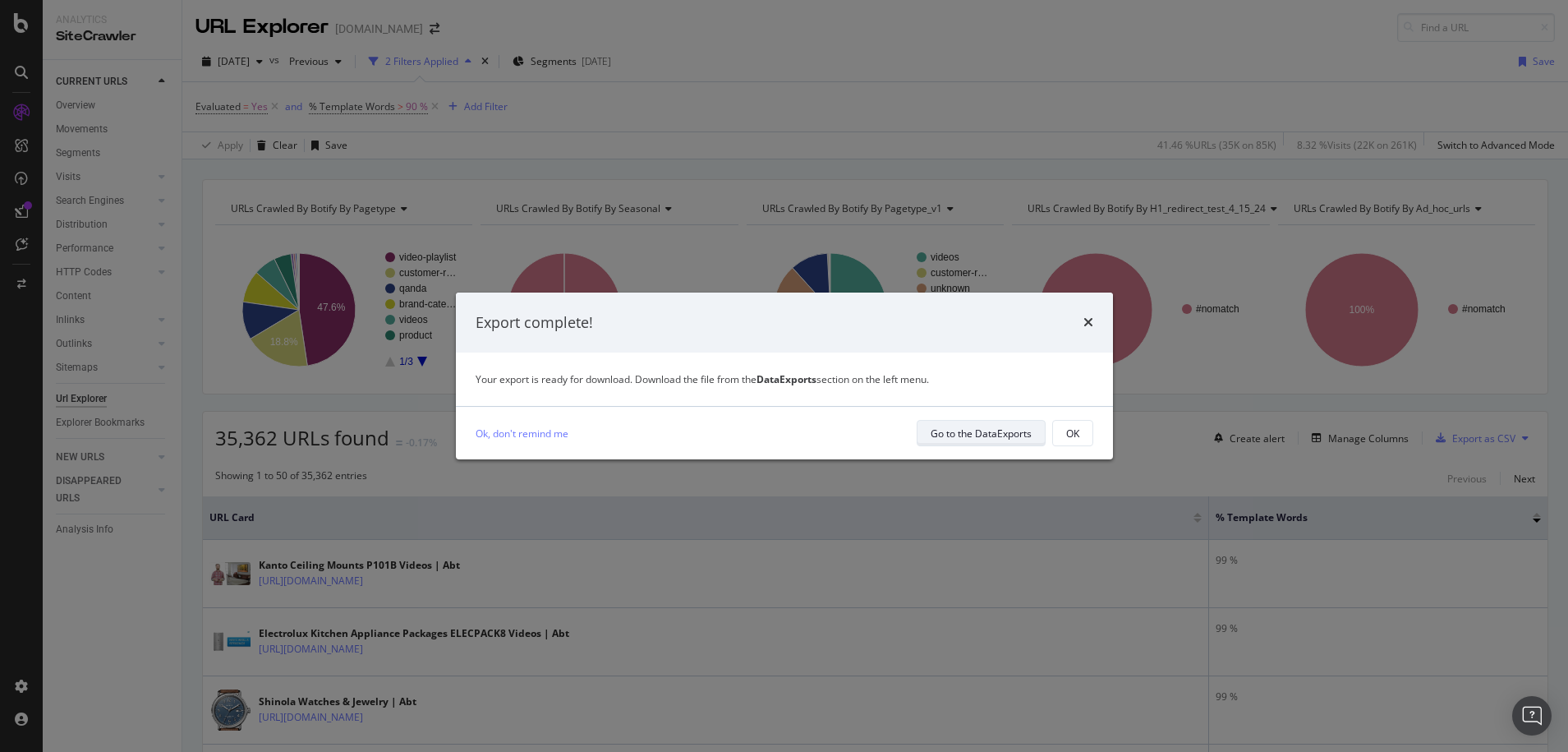
click at [1021, 441] on div "Go to the DataExports" at bounding box center [981, 433] width 101 height 23
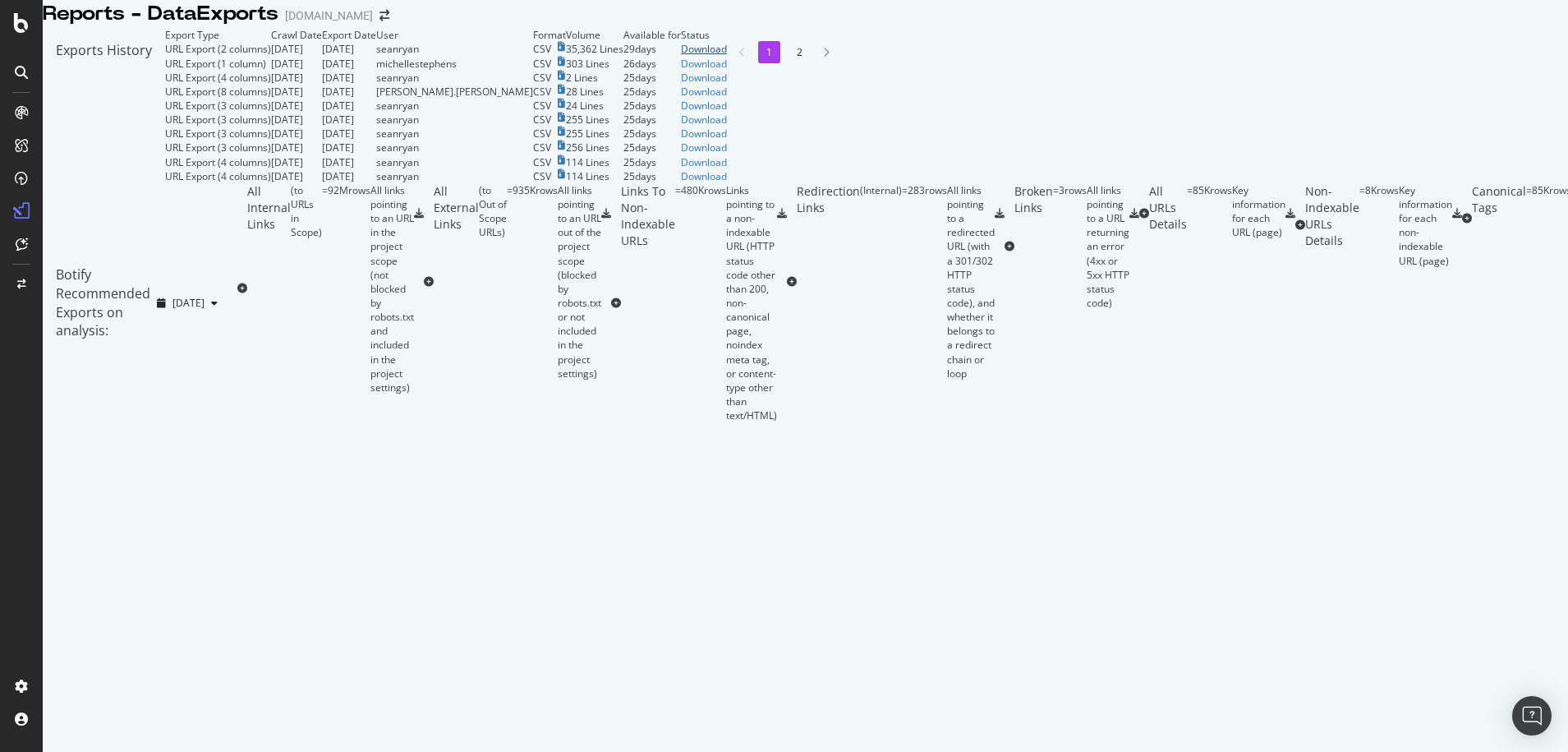
click at [727, 56] on div "Download" at bounding box center [703, 49] width 46 height 14
click at [23, 106] on icon at bounding box center [21, 112] width 13 height 13
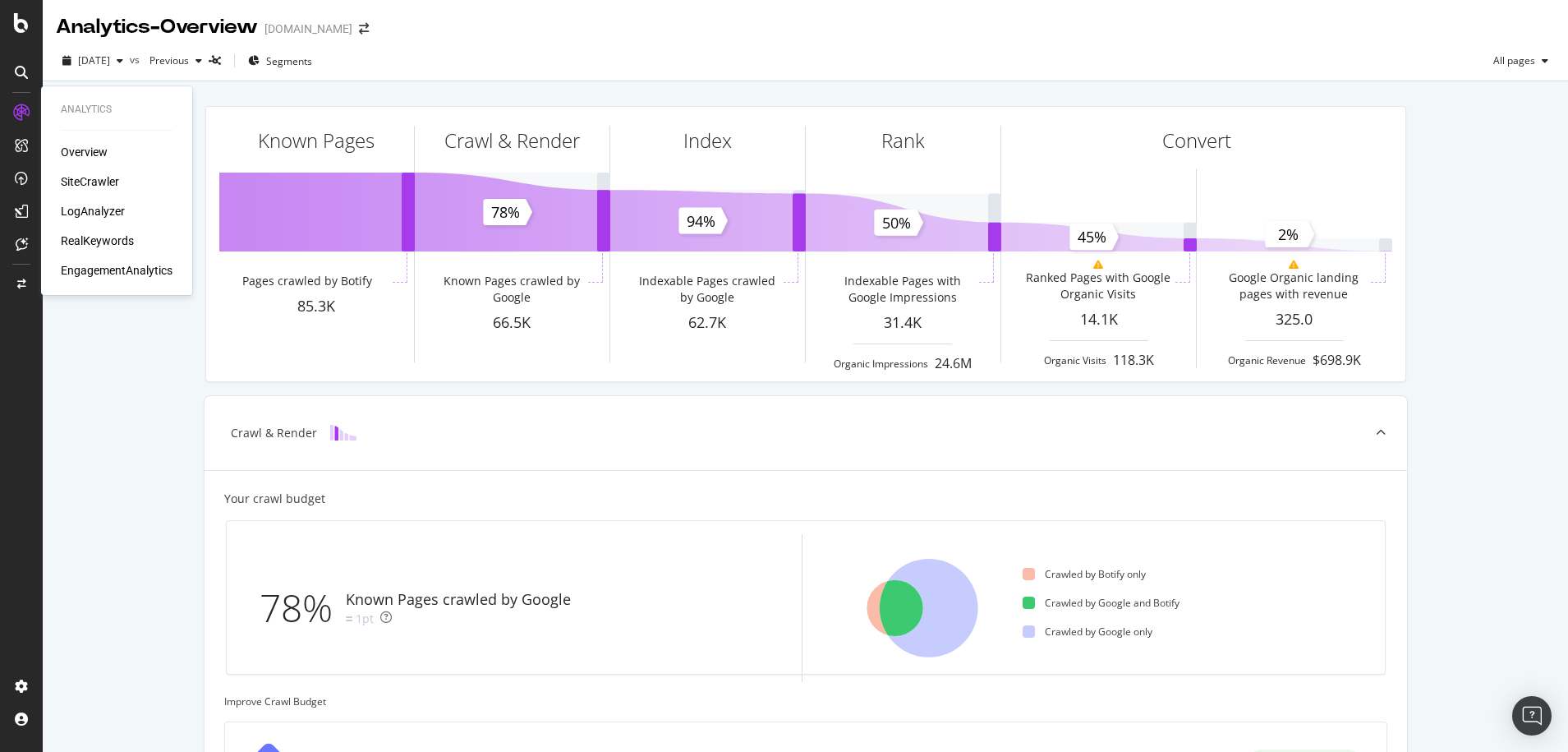
click at [112, 183] on div "SiteCrawler" at bounding box center [90, 181] width 58 height 16
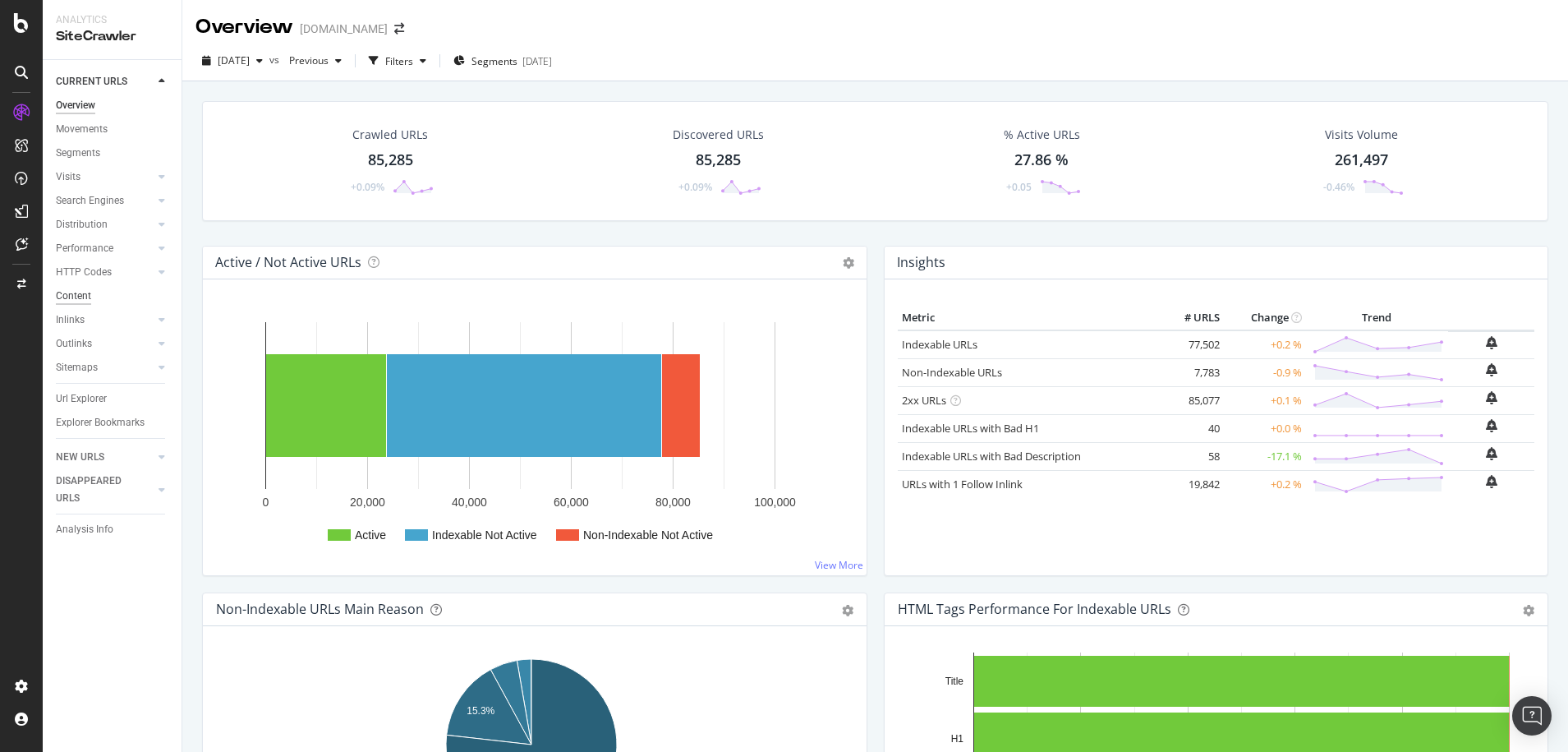
click at [82, 294] on div "Content" at bounding box center [73, 296] width 35 height 17
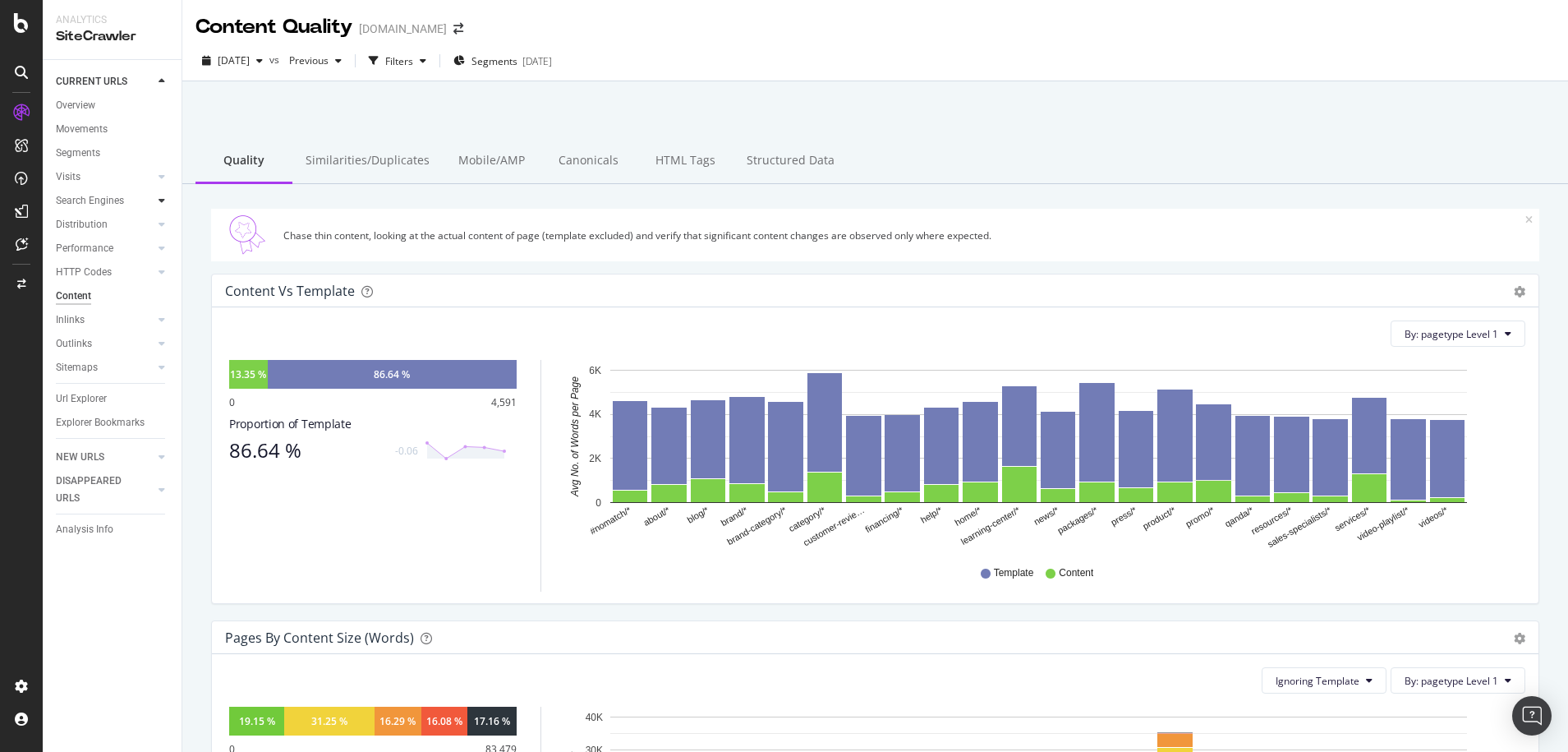
click at [166, 205] on div at bounding box center [162, 200] width 16 height 16
click at [75, 243] on div "CustomReports" at bounding box center [101, 251] width 81 height 16
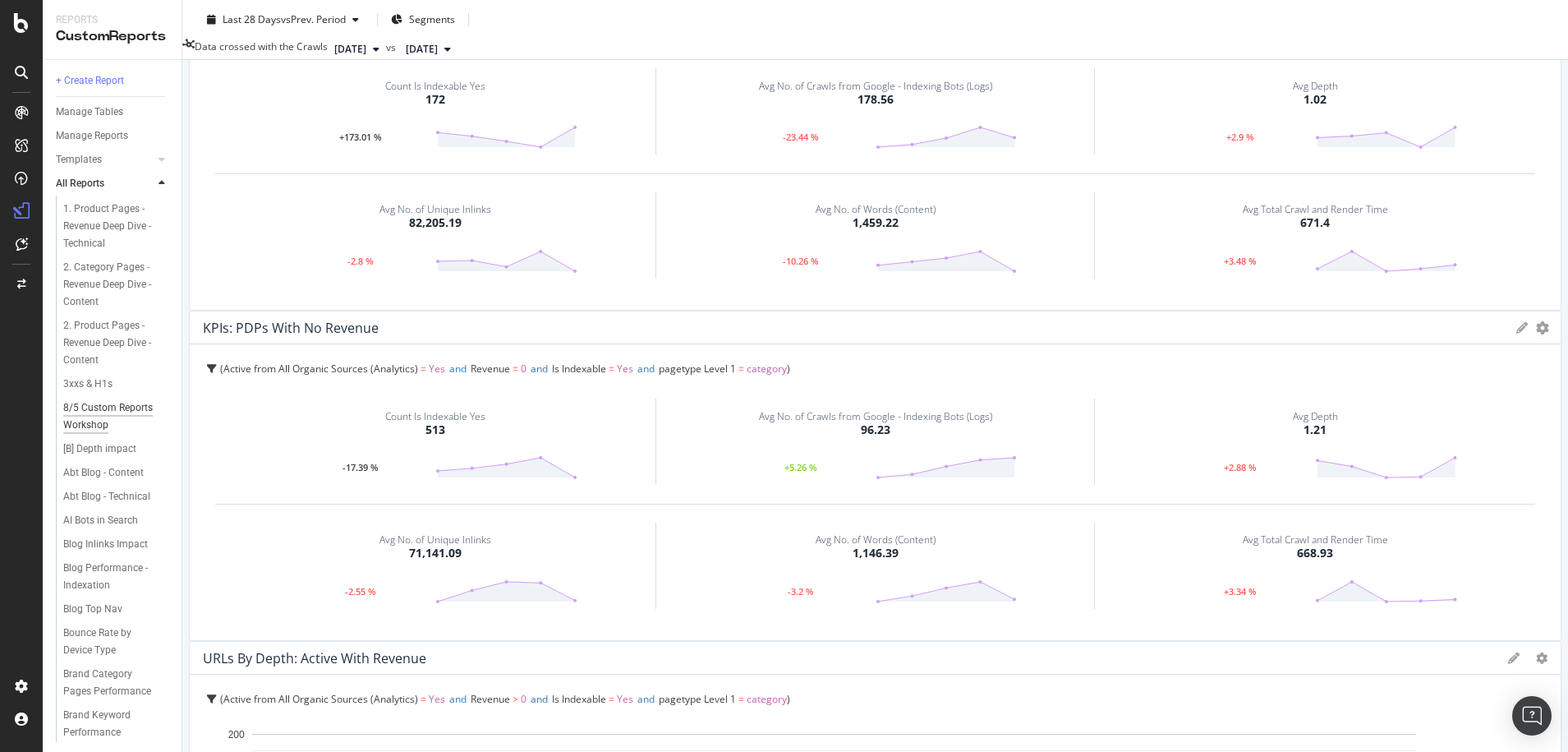
scroll to position [82, 0]
click at [95, 456] on div "Abt Blog - Content" at bounding box center [103, 447] width 81 height 17
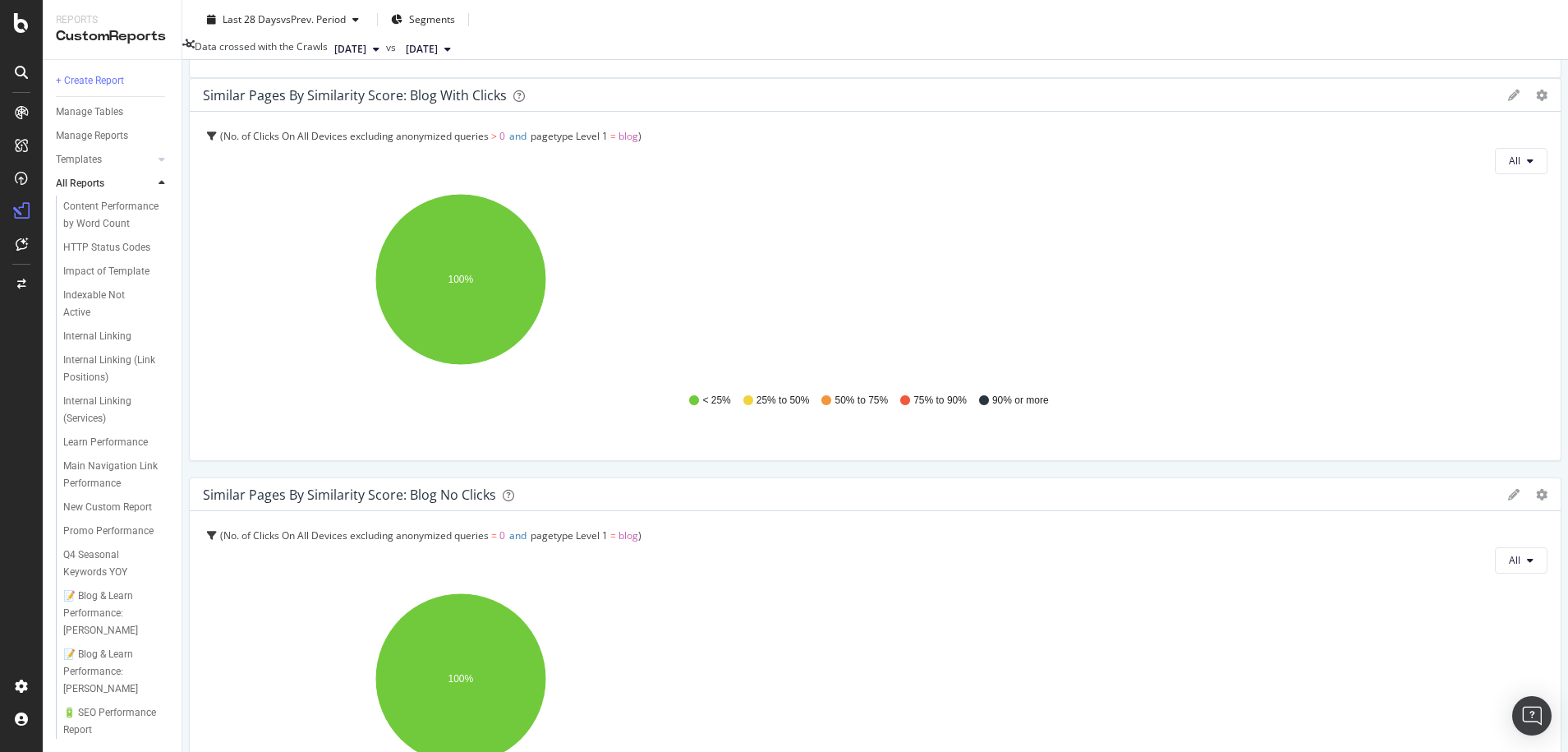
scroll to position [954, 0]
click at [114, 588] on div "📝 Blog & Learn Performance: [PERSON_NAME]" at bounding box center [112, 614] width 100 height 52
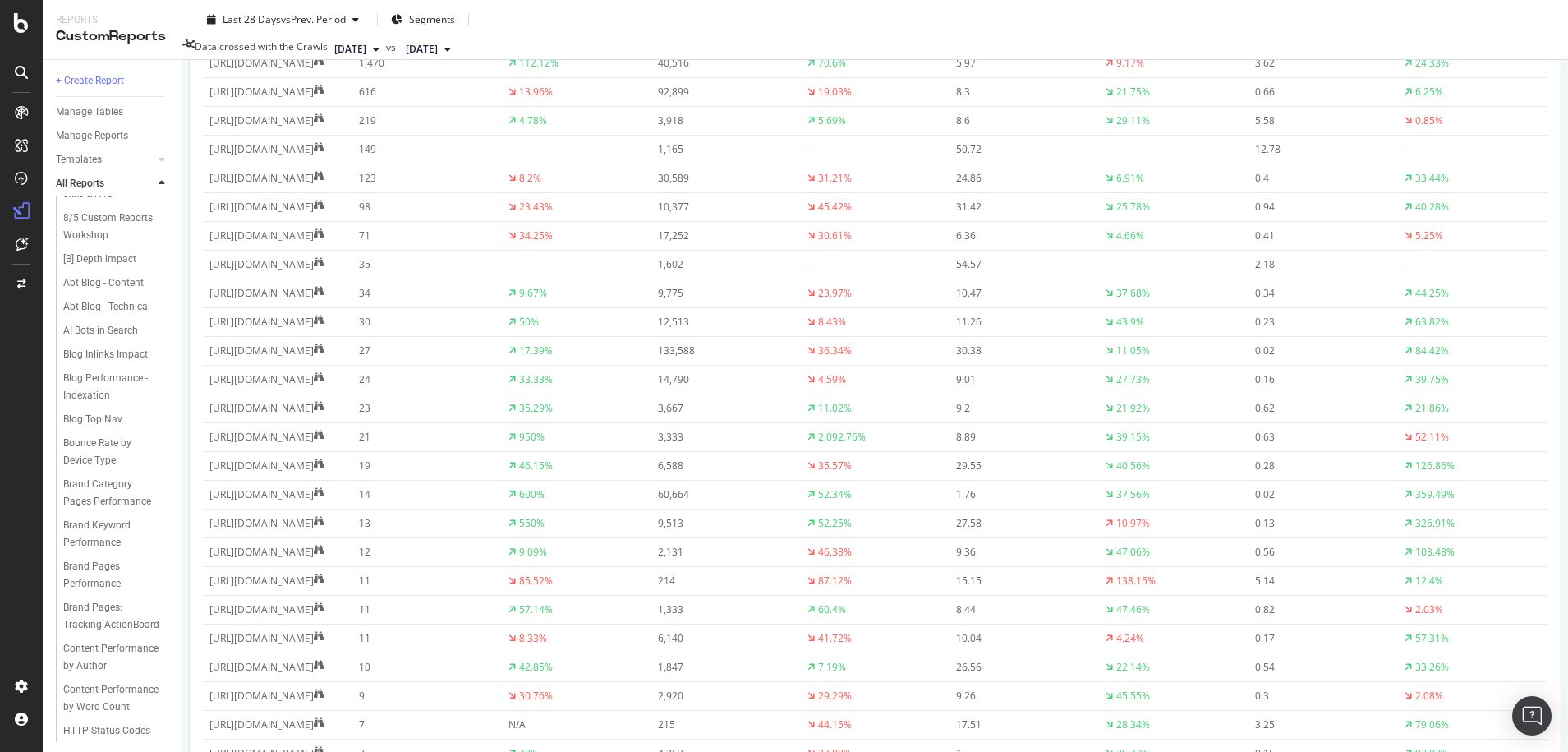
scroll to position [2384, 0]
